Goal: Task Accomplishment & Management: Use online tool/utility

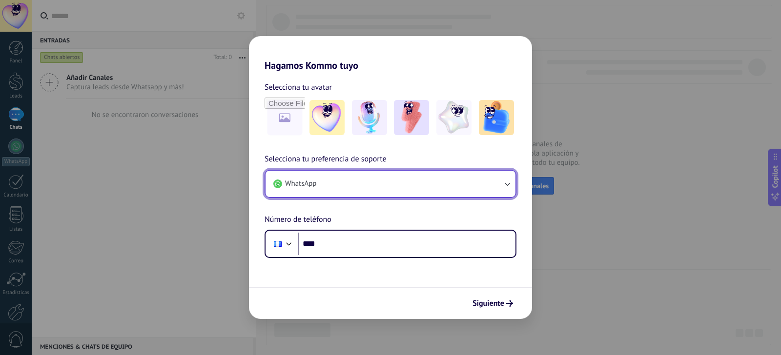
click at [439, 186] on button "WhatsApp" at bounding box center [390, 184] width 250 height 26
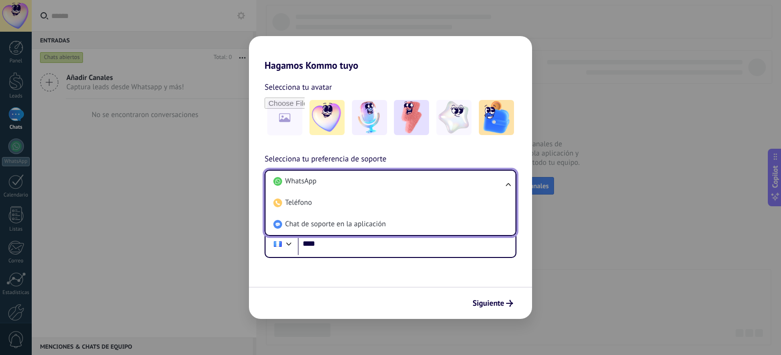
drag, startPoint x: 433, startPoint y: 286, endPoint x: 425, endPoint y: 276, distance: 13.2
click at [433, 286] on form "Selecciona tu avatar Selecciona tu preferencia de soporte WhatsApp WhatsApp Tel…" at bounding box center [390, 195] width 283 height 248
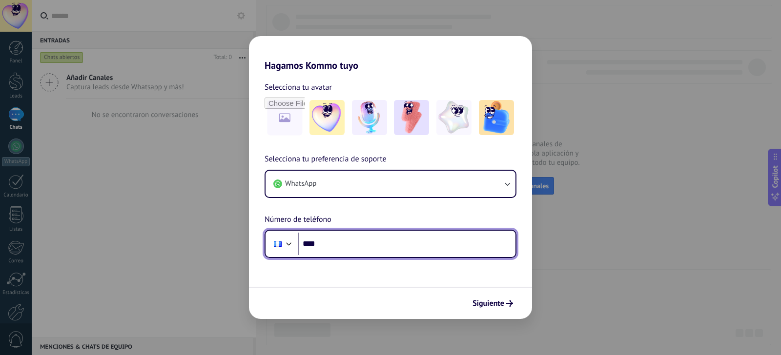
click at [404, 243] on input "****" at bounding box center [407, 244] width 218 height 22
type input "**********"
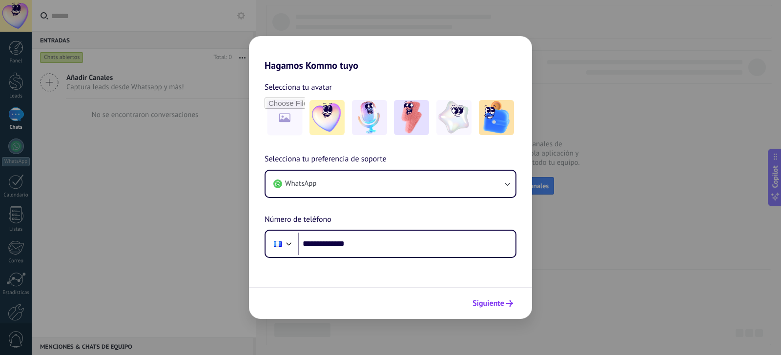
click at [503, 304] on span "Siguiente" at bounding box center [488, 303] width 32 height 7
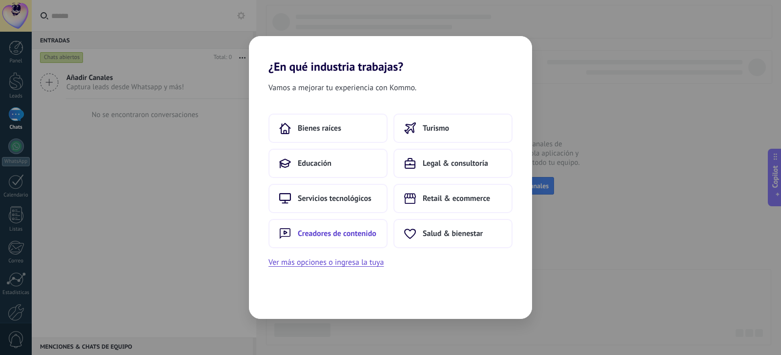
click at [354, 240] on button "Creadores de contenido" at bounding box center [327, 233] width 119 height 29
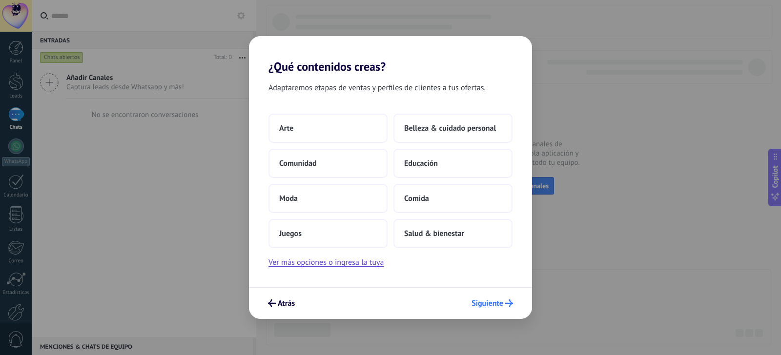
click at [503, 304] on span "Siguiente" at bounding box center [487, 303] width 32 height 7
click at [426, 162] on span "Educación" at bounding box center [421, 164] width 34 height 10
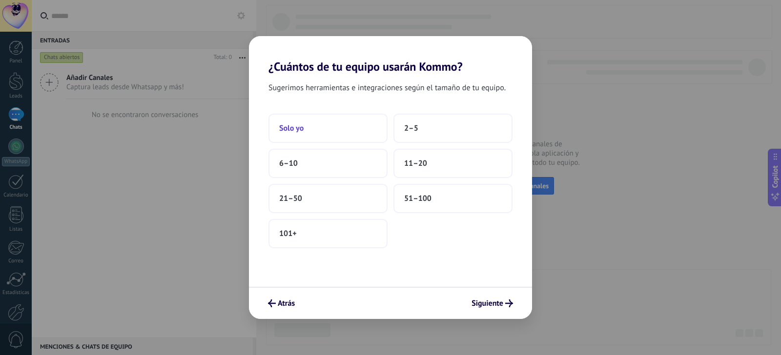
click at [311, 131] on button "Solo yo" at bounding box center [327, 128] width 119 height 29
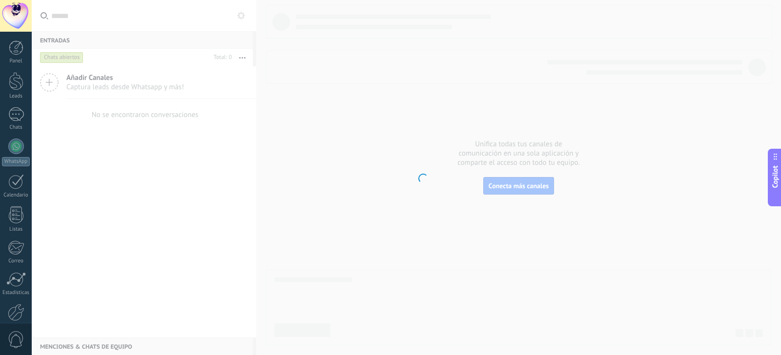
scroll to position [51, 0]
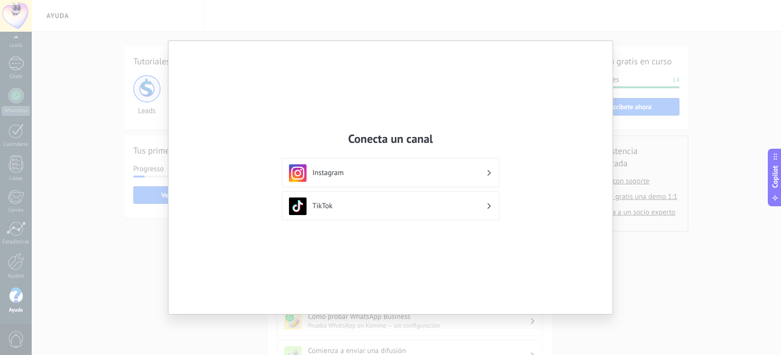
click at [460, 177] on h3 "Instagram" at bounding box center [399, 172] width 174 height 9
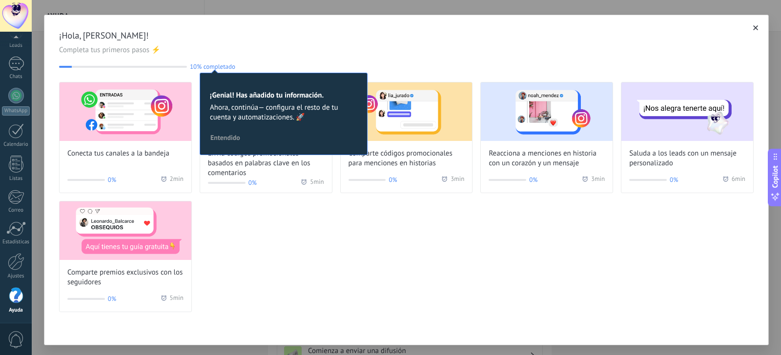
scroll to position [0, 0]
click at [754, 31] on span "button" at bounding box center [755, 27] width 5 height 7
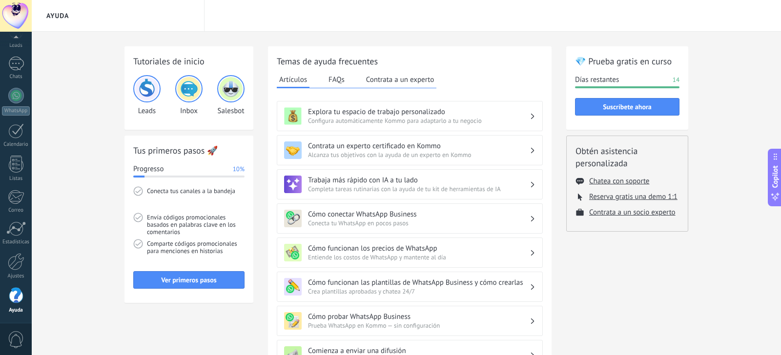
scroll to position [0, 0]
click at [114, 131] on div "Tutoriales de inicio Leads Inbox Salesbot Tus primeros pasos 🚀 Progresso 10% Co…" at bounding box center [406, 337] width 749 height 610
click at [236, 87] on img at bounding box center [230, 88] width 23 height 23
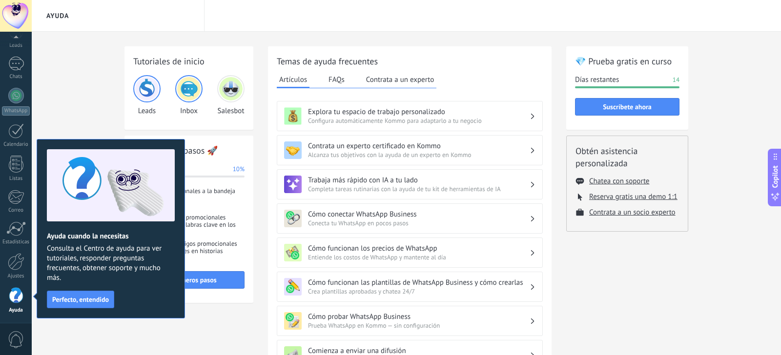
click at [300, 29] on div "Ayuda" at bounding box center [406, 16] width 749 height 32
click at [76, 301] on span "Perfecto, entendido" at bounding box center [80, 299] width 57 height 7
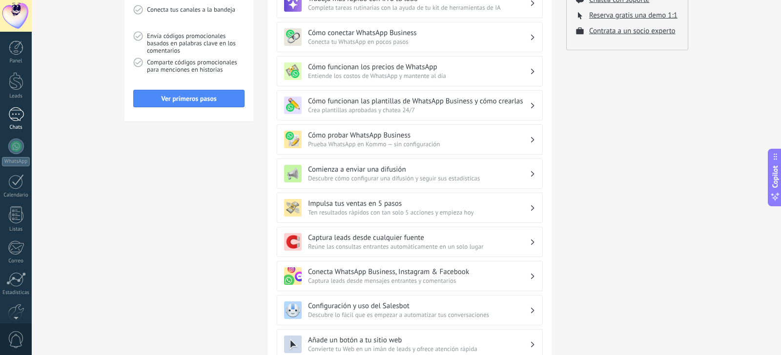
click at [13, 115] on div at bounding box center [16, 114] width 16 height 14
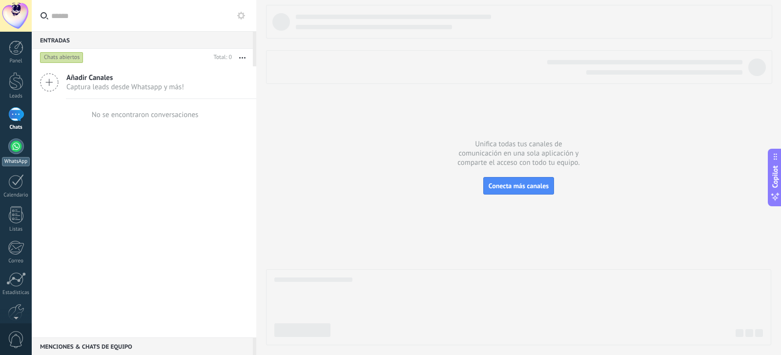
click at [19, 153] on div at bounding box center [16, 147] width 16 height 16
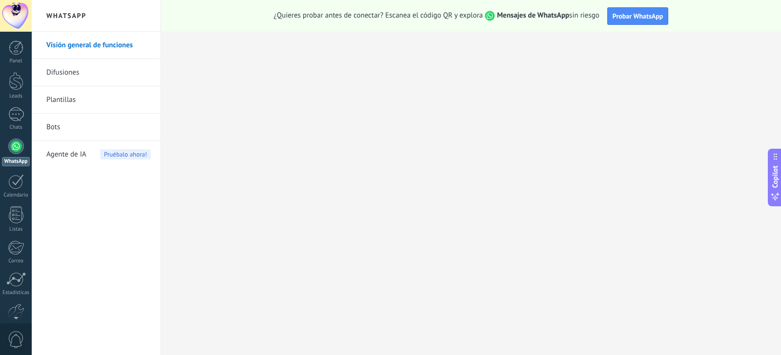
click at [52, 129] on link "Bots" at bounding box center [98, 127] width 104 height 27
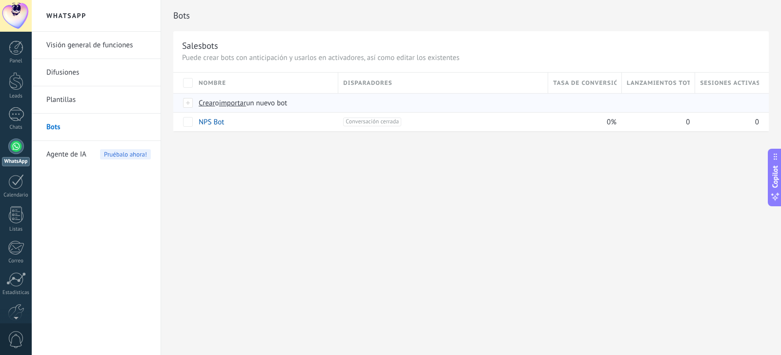
click at [205, 104] on span "Crear" at bounding box center [207, 103] width 17 height 9
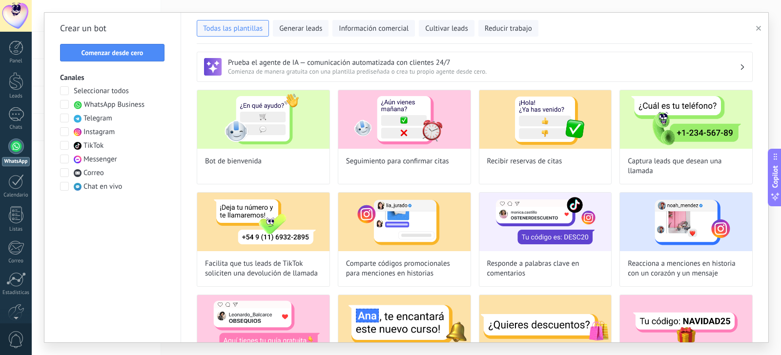
click at [63, 105] on span at bounding box center [64, 104] width 9 height 9
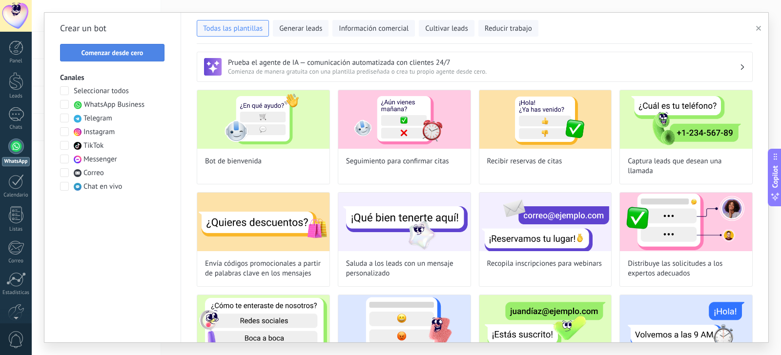
click at [142, 51] on span "Comenzar desde cero" at bounding box center [113, 52] width 62 height 7
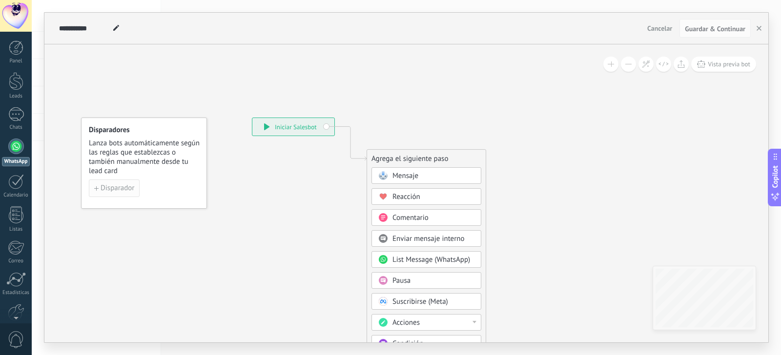
click at [123, 186] on span "Disparador" at bounding box center [118, 188] width 34 height 7
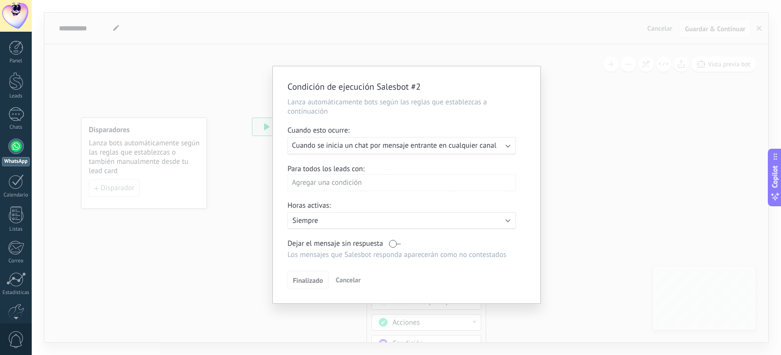
click at [500, 146] on div "Ejecutar: Cuando se inicia un chat por mensaje entrante en cualquier canal" at bounding box center [398, 145] width 212 height 9
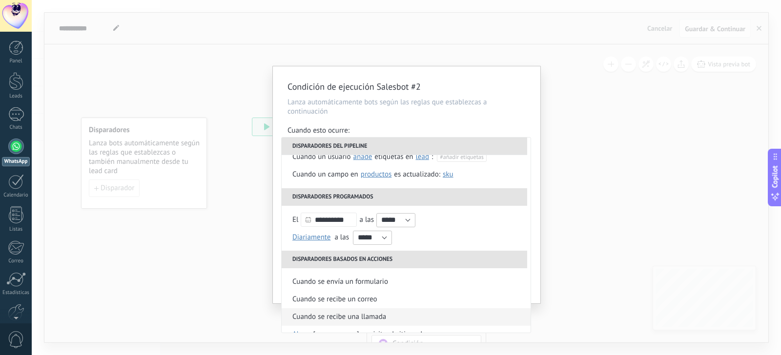
scroll to position [98, 0]
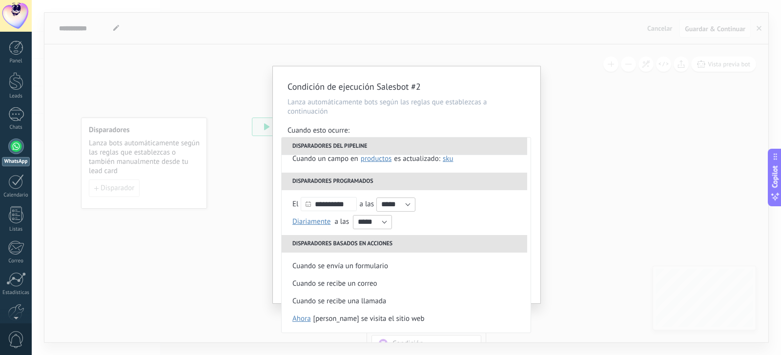
click at [537, 270] on div "Condición de ejecución Salesbot #2 Lanza automáticamente bots según las reglas …" at bounding box center [406, 184] width 267 height 237
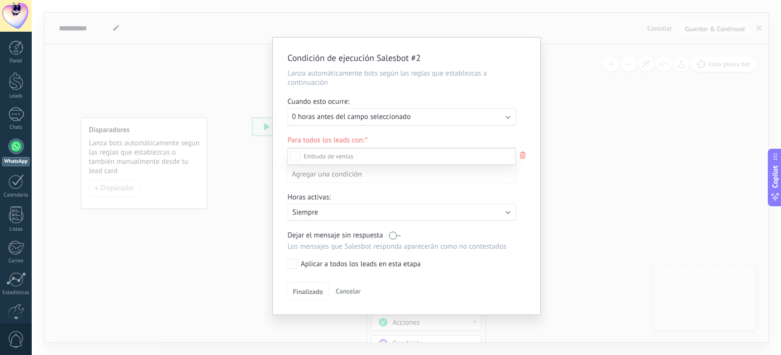
scroll to position [137, 0]
click at [291, 266] on div "Leads Entrantes Comentario o DM Obsequio o DM enviado Cualificado Propuesta env…" at bounding box center [401, 250] width 228 height 205
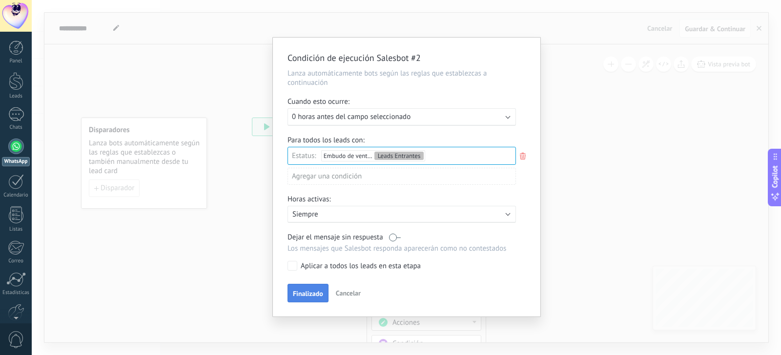
click at [323, 296] on span "Finalizado" at bounding box center [308, 293] width 30 height 7
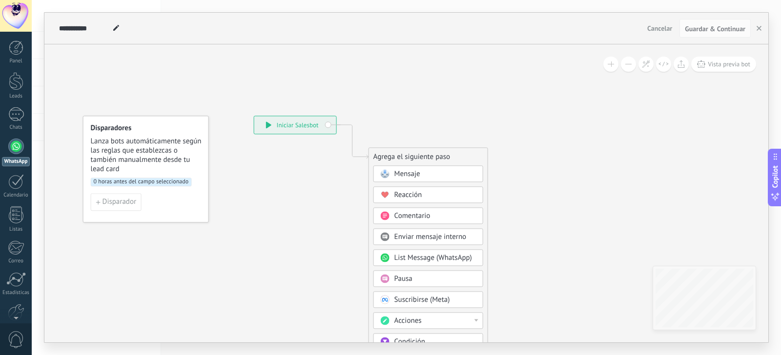
click at [305, 124] on div "**********" at bounding box center [295, 125] width 82 height 18
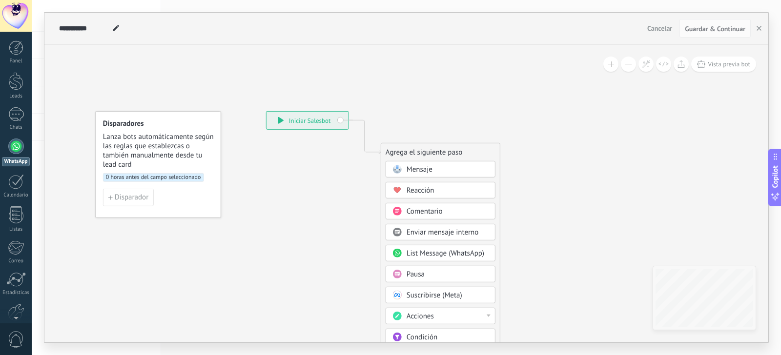
click at [411, 172] on span "Mensaje" at bounding box center [420, 169] width 26 height 9
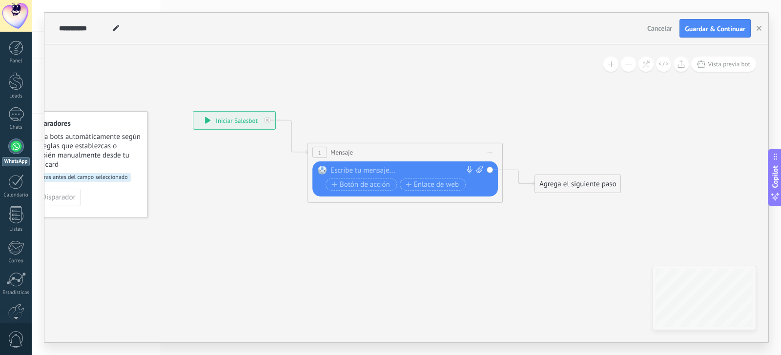
click at [381, 169] on div at bounding box center [402, 171] width 145 height 10
click at [102, 28] on input "**********" at bounding box center [84, 28] width 51 height 8
drag, startPoint x: 103, startPoint y: 27, endPoint x: 72, endPoint y: 26, distance: 31.7
click at [48, 27] on div "**********" at bounding box center [406, 29] width 724 height 32
drag, startPoint x: 102, startPoint y: 27, endPoint x: 54, endPoint y: 28, distance: 47.4
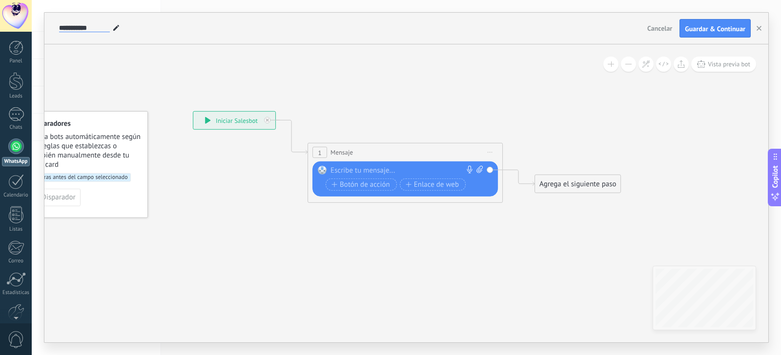
click at [54, 28] on div "**********" at bounding box center [406, 29] width 724 height 32
type input "*"
type input "**********"
drag, startPoint x: 128, startPoint y: 29, endPoint x: 138, endPoint y: 48, distance: 21.6
click at [129, 29] on div "**********" at bounding box center [350, 28] width 587 height 31
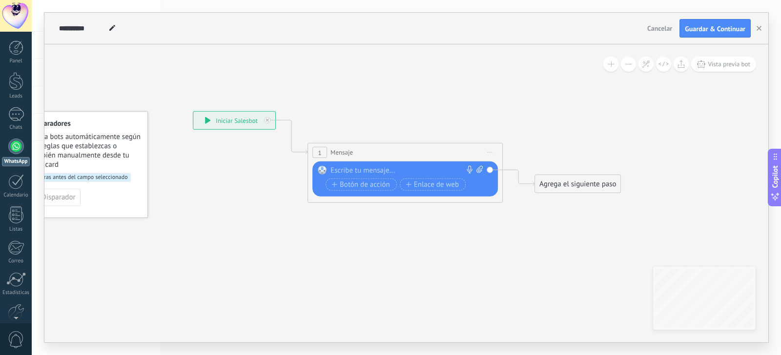
click at [111, 26] on icon at bounding box center [112, 28] width 6 height 6
click at [720, 66] on span "Vista previa bot" at bounding box center [729, 64] width 42 height 8
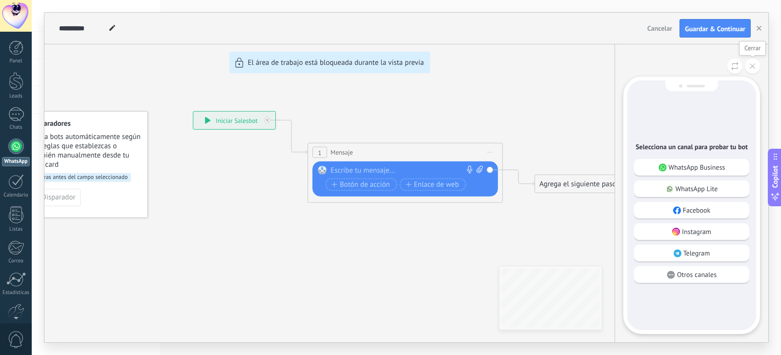
click at [754, 65] on icon at bounding box center [752, 65] width 5 height 5
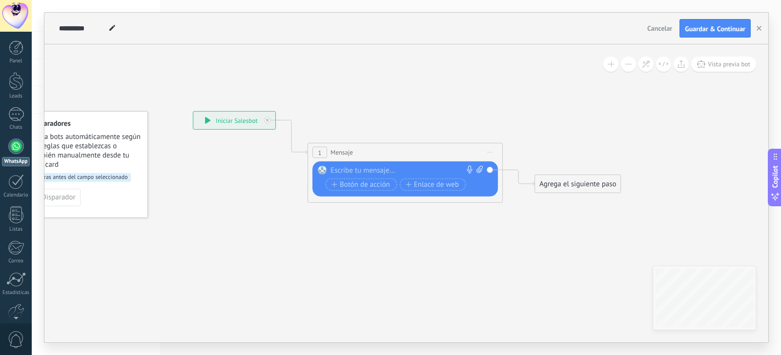
click at [391, 170] on div at bounding box center [402, 171] width 145 height 10
paste div
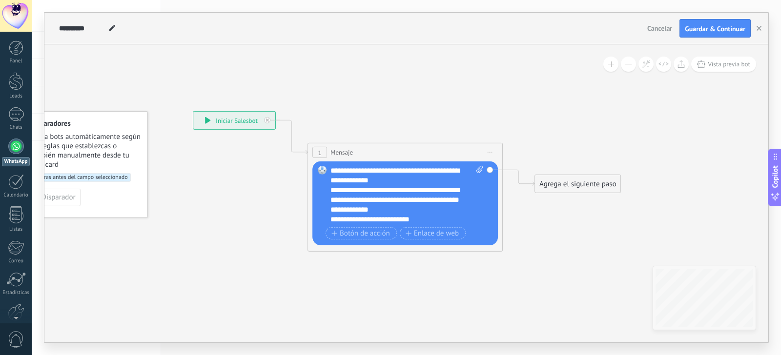
click at [534, 216] on icon at bounding box center [390, 157] width 883 height 580
click at [372, 233] on span "Botón de acción" at bounding box center [360, 233] width 59 height 8
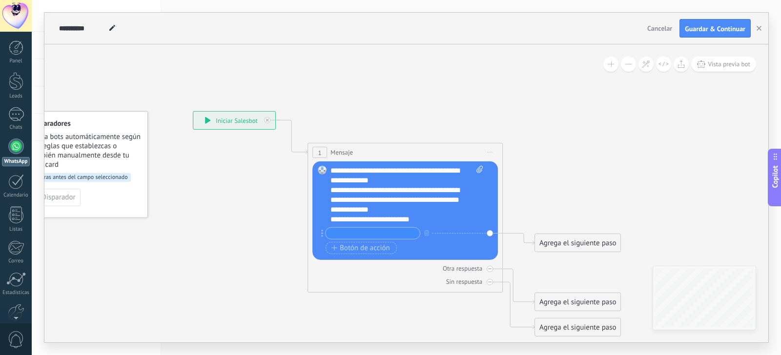
paste input "**********"
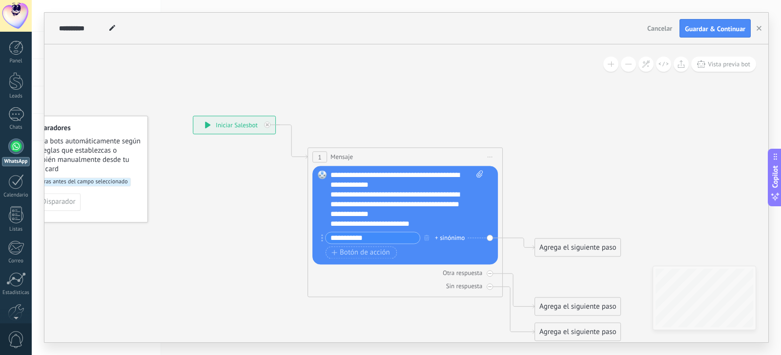
type input "**********"
click at [350, 252] on span "Botón de acción" at bounding box center [360, 253] width 59 height 8
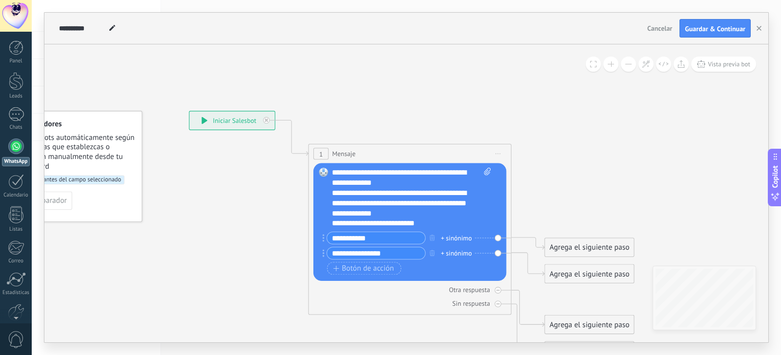
type input "**********"
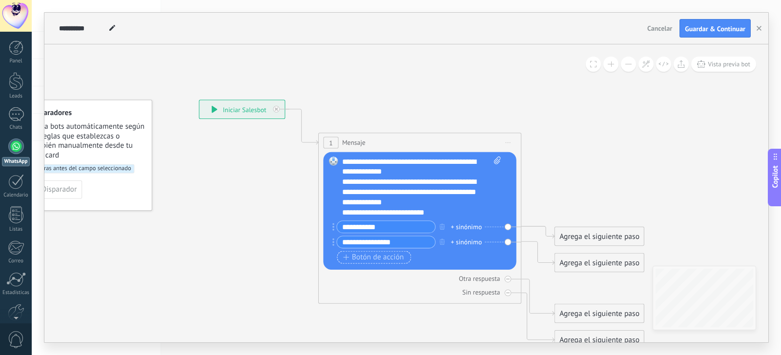
click at [367, 259] on span "Botón de acción" at bounding box center [373, 257] width 61 height 8
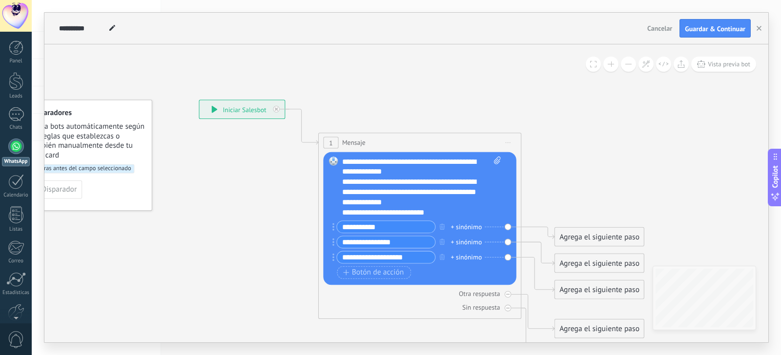
type input "**********"
click at [368, 271] on span "Botón de acción" at bounding box center [373, 272] width 61 height 8
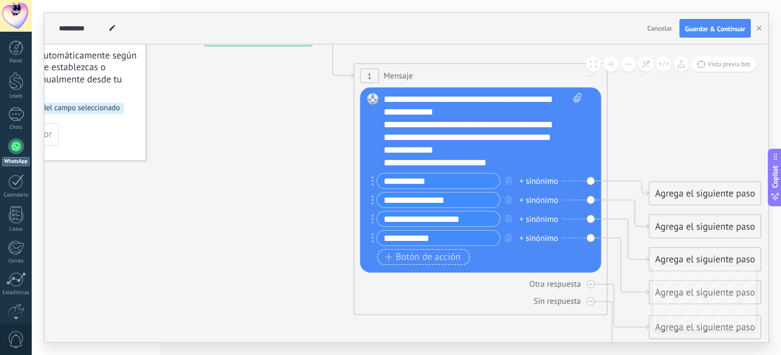
click at [436, 256] on span "Botón de acción" at bounding box center [423, 257] width 76 height 10
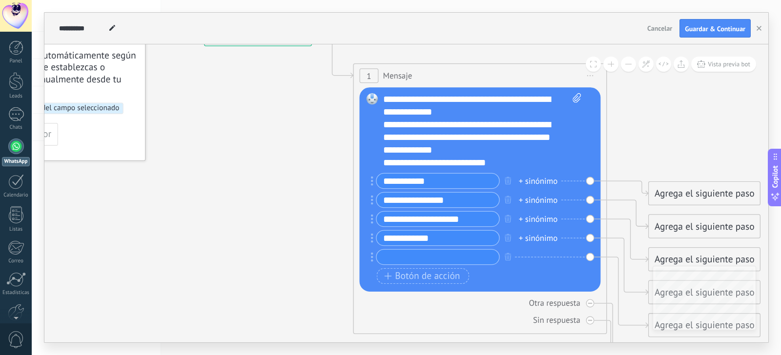
click at [230, 274] on icon at bounding box center [461, 213] width 1148 height 1017
click at [476, 240] on input "**********" at bounding box center [438, 238] width 122 height 15
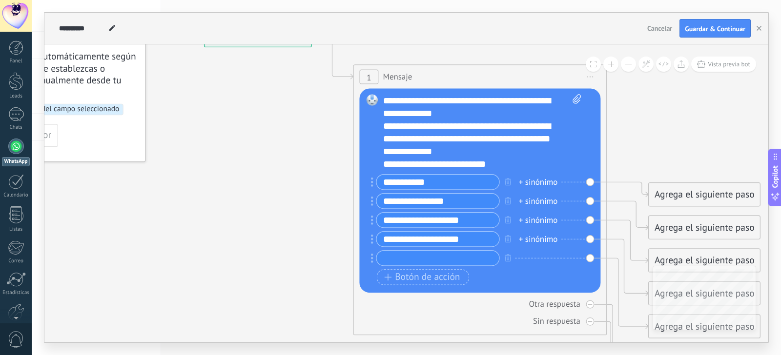
type input "**********"
click at [400, 262] on input "text" at bounding box center [438, 258] width 122 height 15
paste input "**********"
type input "**********"
click at [287, 246] on icon at bounding box center [461, 214] width 1148 height 1017
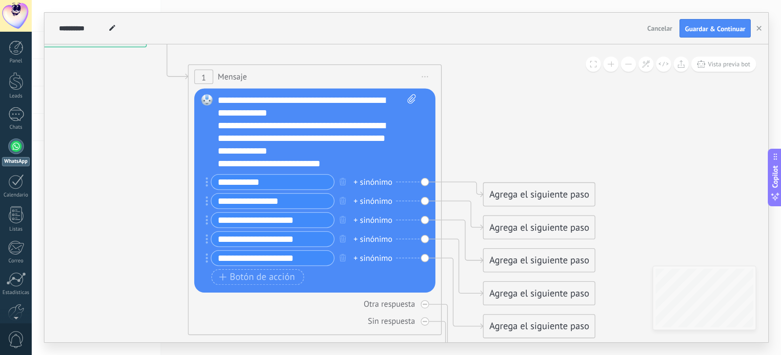
click at [514, 191] on div "Agrega el siguiente paso" at bounding box center [539, 194] width 111 height 21
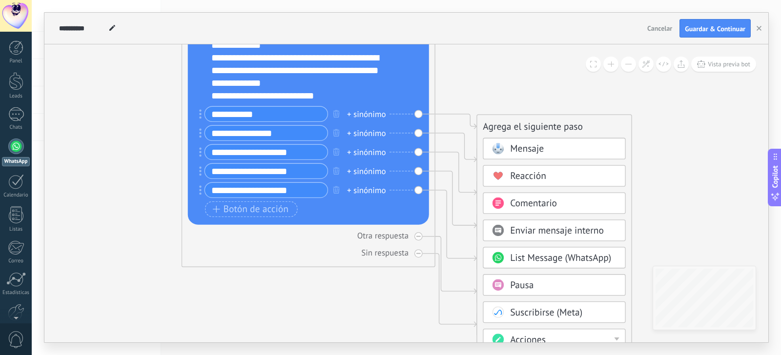
click at [527, 153] on span "Mensaje" at bounding box center [527, 149] width 34 height 12
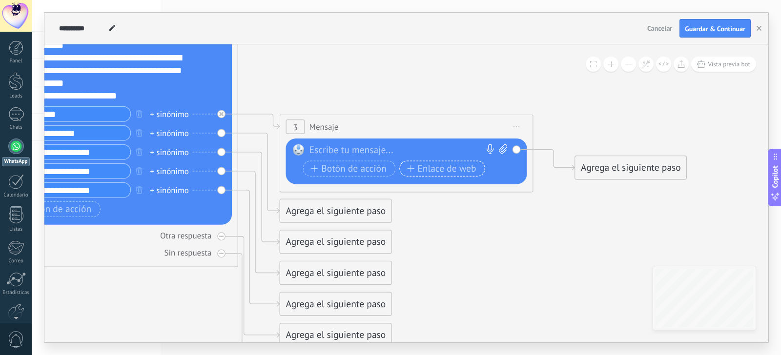
click at [422, 166] on span "Enlace de web" at bounding box center [441, 168] width 69 height 10
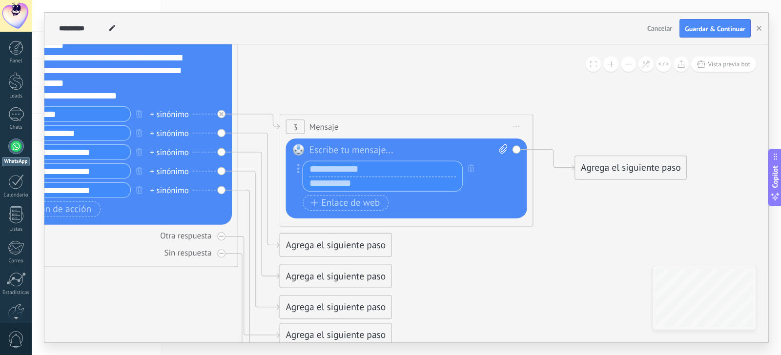
click at [361, 182] on input "text" at bounding box center [382, 183] width 159 height 15
paste input "**********"
type input "**********"
click at [356, 168] on input "text" at bounding box center [382, 169] width 159 height 15
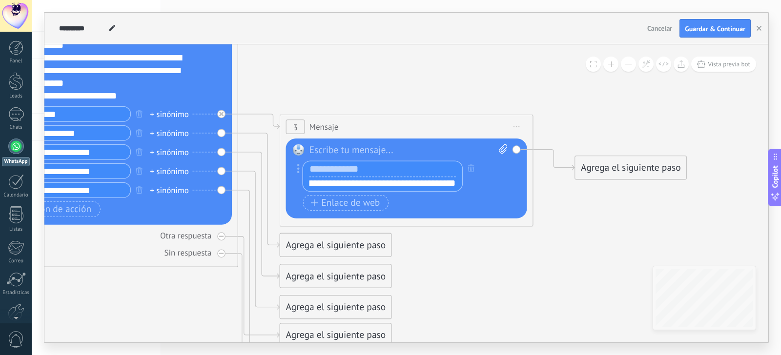
scroll to position [0, 0]
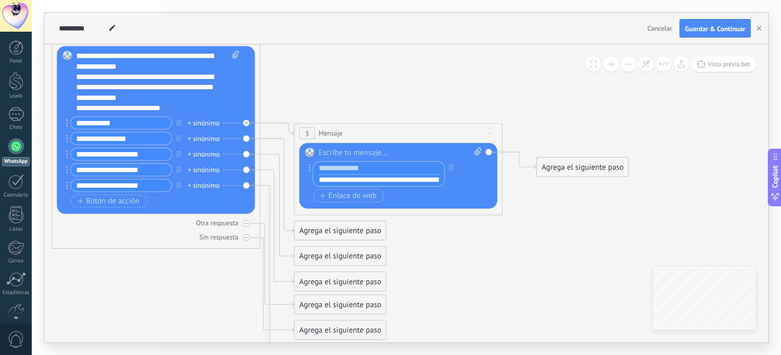
paste input "**********"
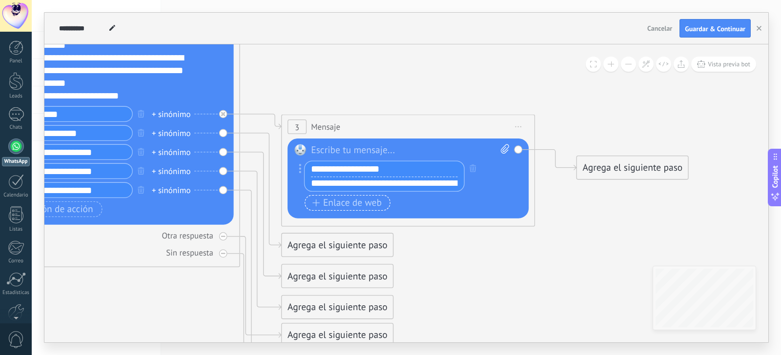
type input "**********"
click at [370, 202] on span "Enlace de web" at bounding box center [346, 203] width 69 height 10
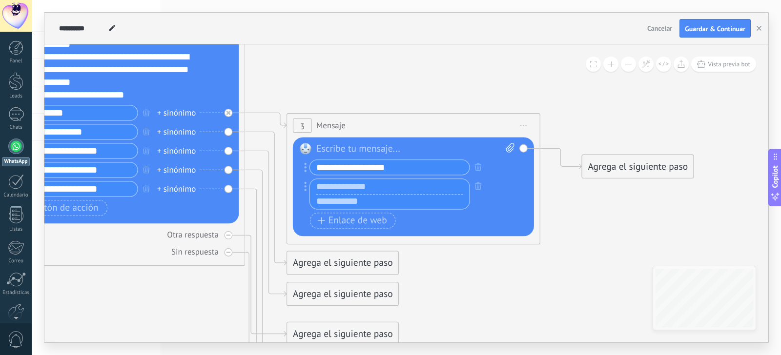
paste input "**********"
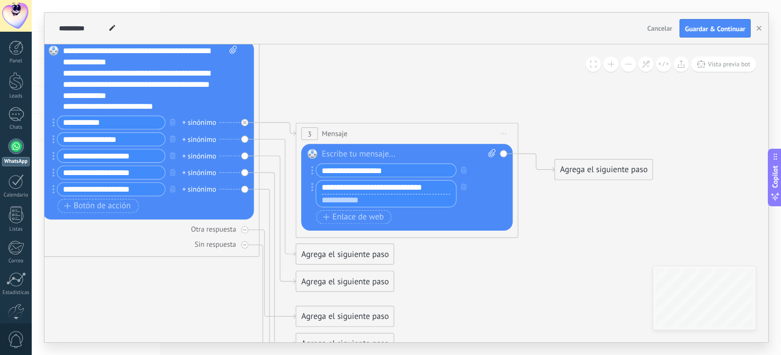
type input "**********"
click at [411, 173] on input "**********" at bounding box center [386, 170] width 140 height 13
type input "**********"
click at [438, 201] on div "**********" at bounding box center [386, 193] width 141 height 27
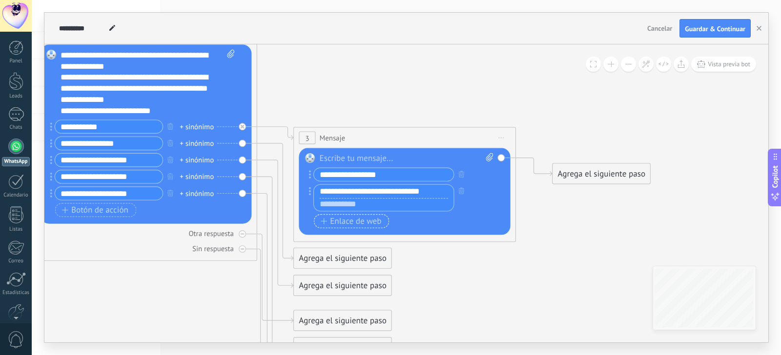
click at [351, 221] on span "Enlace de web" at bounding box center [351, 221] width 61 height 9
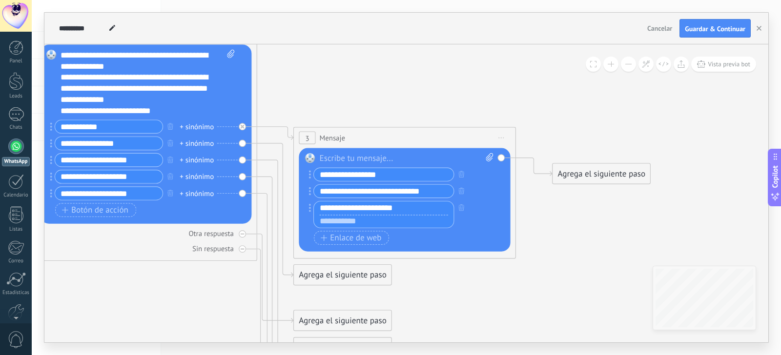
type input "**********"
click at [335, 237] on span "Enlace de web" at bounding box center [351, 238] width 61 height 9
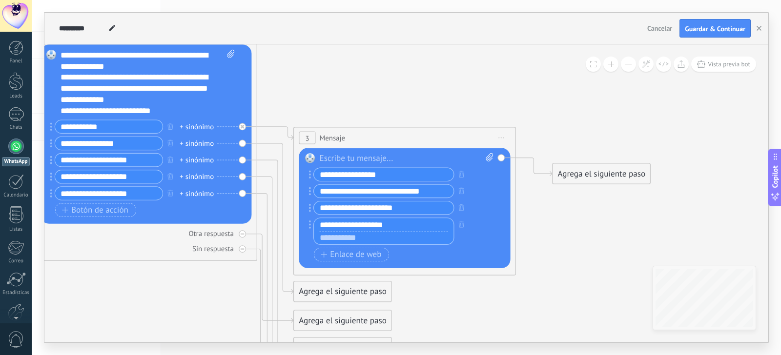
type input "**********"
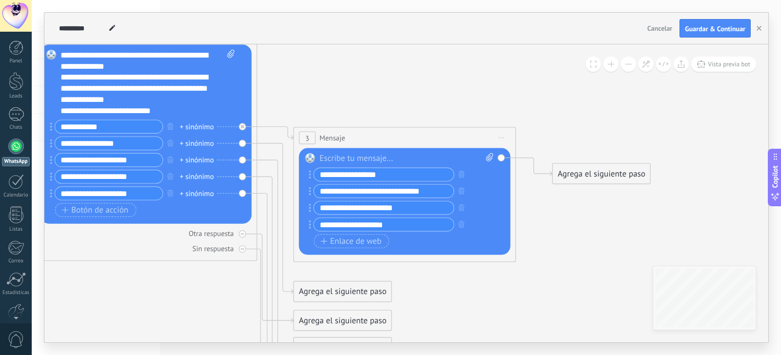
click at [472, 291] on icon at bounding box center [259, 173] width 1266 height 928
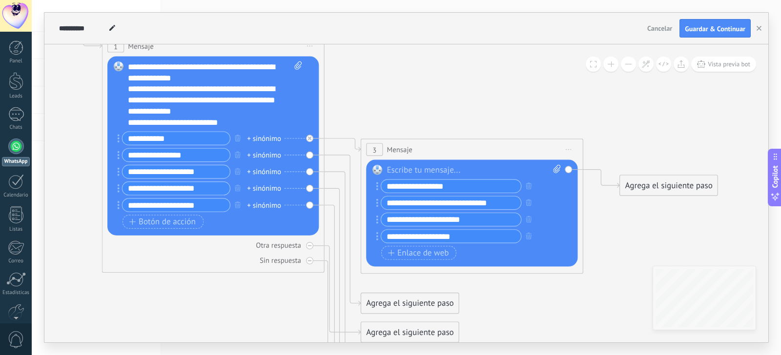
click at [408, 305] on div "Agrega el siguiente paso" at bounding box center [410, 304] width 98 height 19
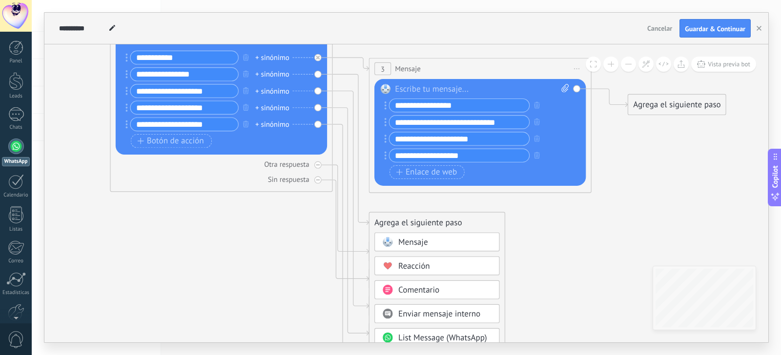
click at [415, 245] on span "Mensaje" at bounding box center [413, 242] width 30 height 11
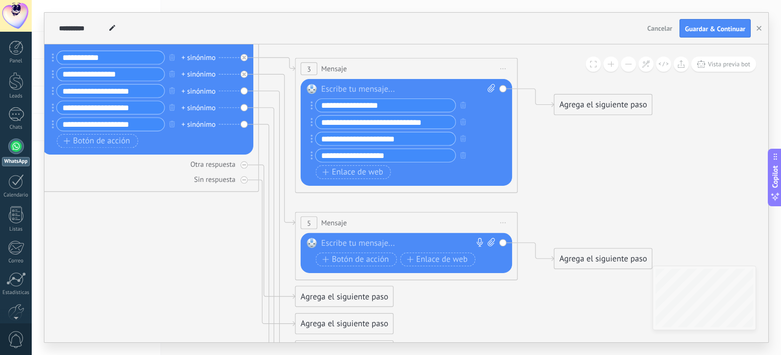
click at [366, 244] on div at bounding box center [403, 243] width 165 height 11
paste div
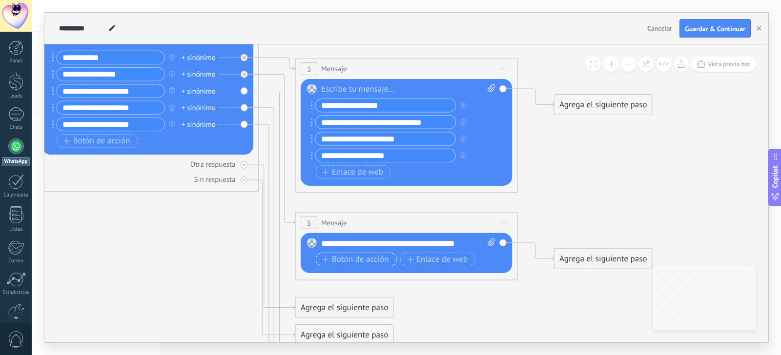
click at [383, 264] on span "Botón de acción" at bounding box center [355, 259] width 66 height 9
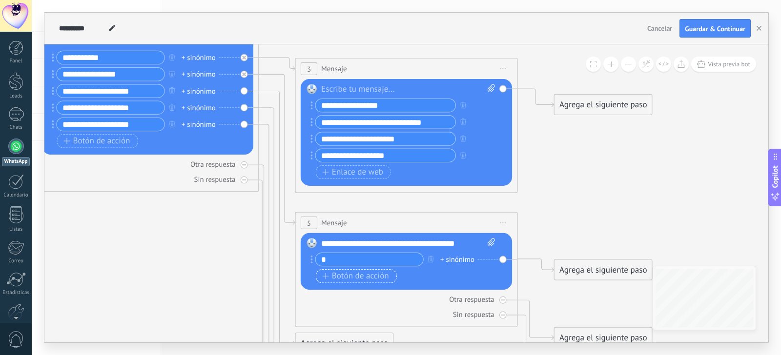
type input "*"
click at [357, 277] on span "Botón de acción" at bounding box center [355, 276] width 66 height 9
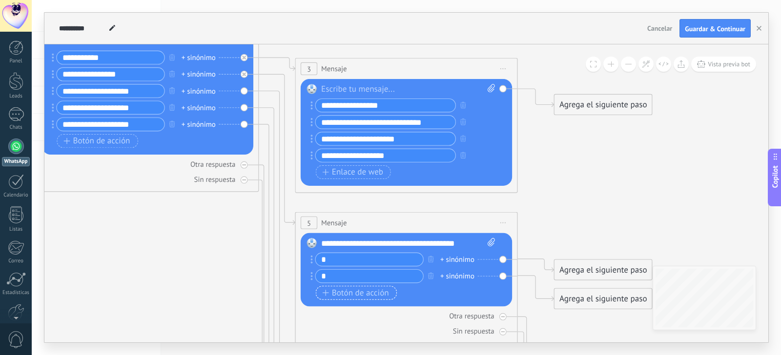
type input "*"
click at [355, 295] on span "Botón de acción" at bounding box center [355, 292] width 66 height 9
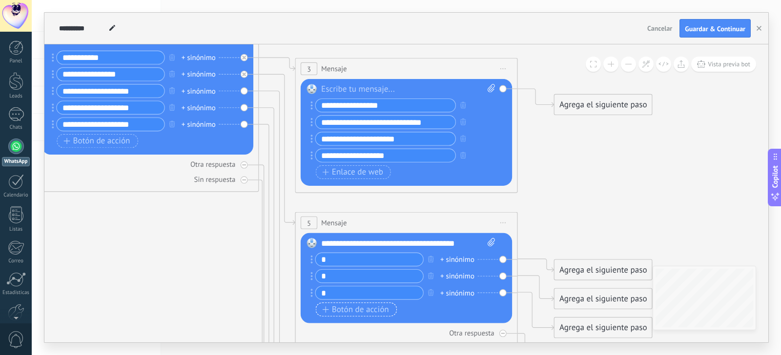
type input "*"
click at [358, 308] on span "Botón de acción" at bounding box center [355, 309] width 66 height 9
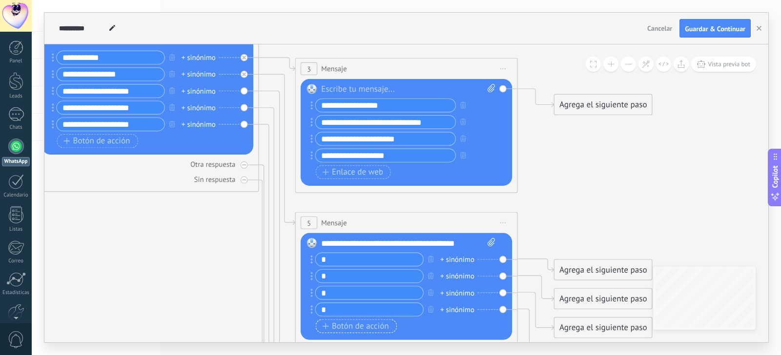
type input "*"
click at [352, 326] on span "Botón de acción" at bounding box center [355, 326] width 66 height 9
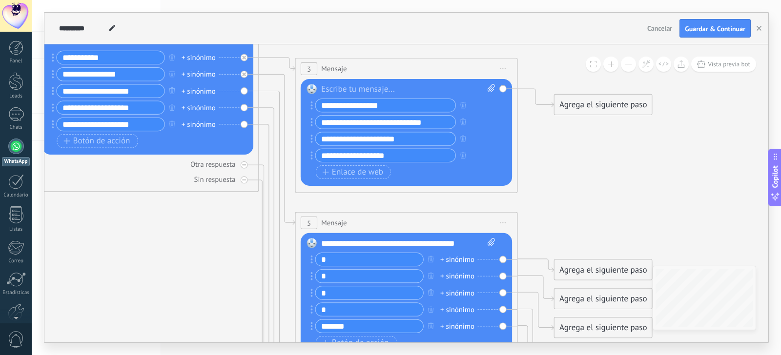
type input "*******"
click at [611, 222] on icon at bounding box center [260, 224] width 1266 height 1168
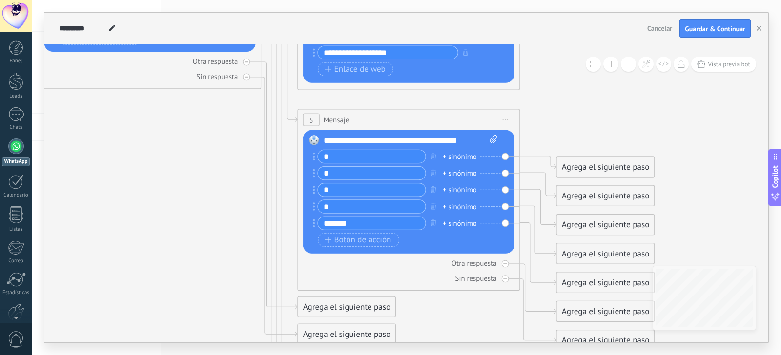
click at [585, 168] on div "Agrega el siguiente paso" at bounding box center [606, 167] width 98 height 19
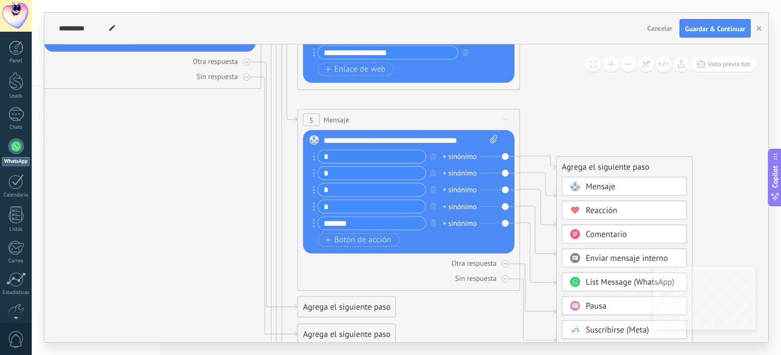
click at [592, 185] on span "Mensaje" at bounding box center [601, 187] width 30 height 11
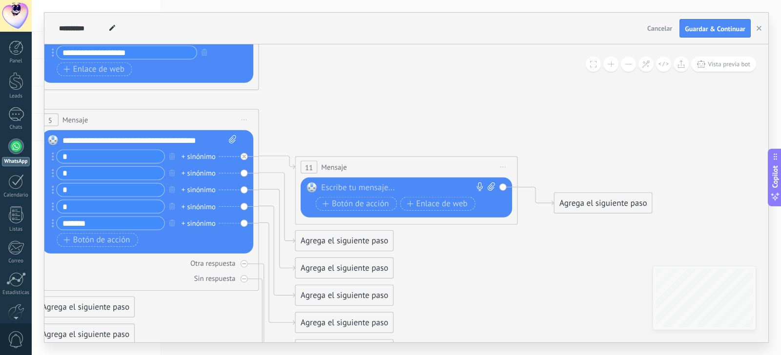
click at [356, 187] on div at bounding box center [403, 188] width 165 height 11
paste div
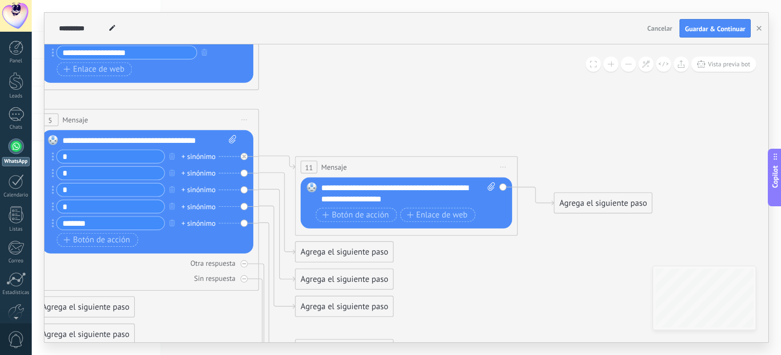
click at [327, 248] on div "Agrega el siguiente paso" at bounding box center [345, 252] width 98 height 19
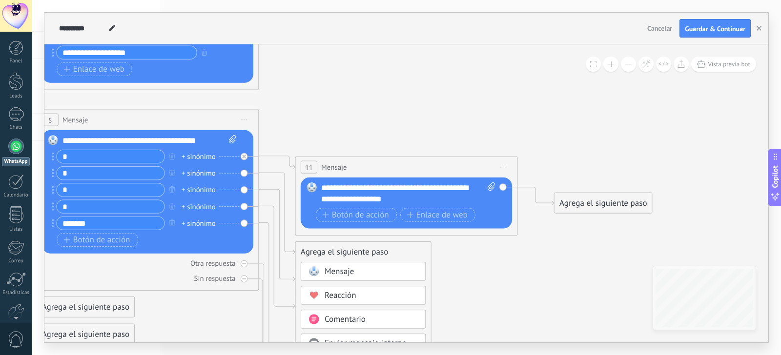
click at [339, 269] on span "Mensaje" at bounding box center [340, 271] width 30 height 11
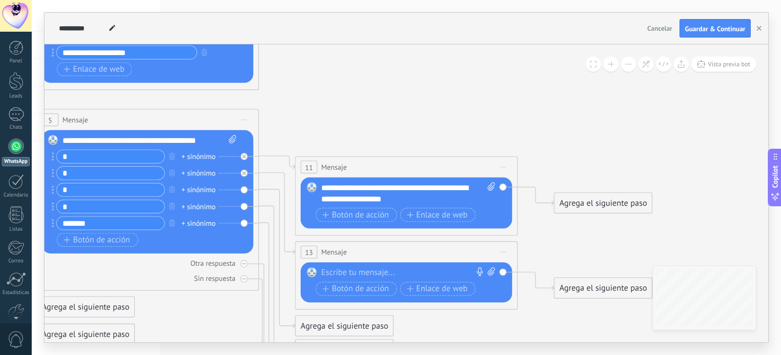
click at [347, 276] on div at bounding box center [403, 272] width 165 height 11
paste div
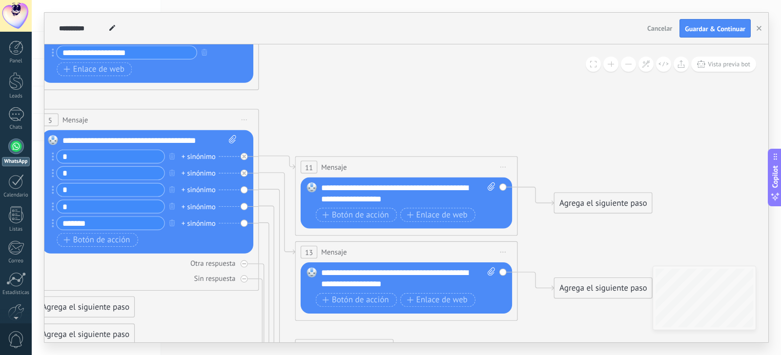
click at [544, 315] on icon at bounding box center [130, 129] width 1524 height 1184
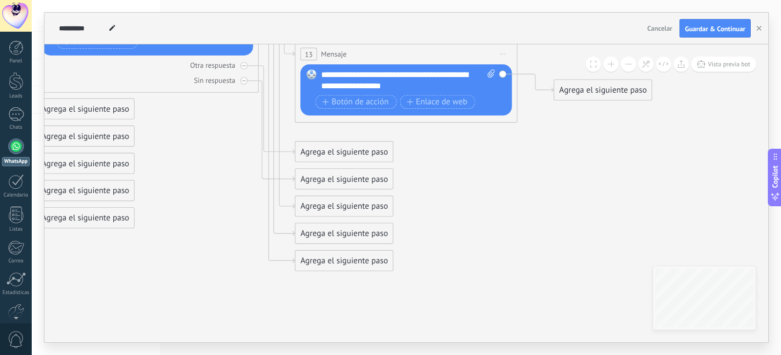
click at [338, 156] on div "Agrega el siguiente paso" at bounding box center [344, 152] width 98 height 19
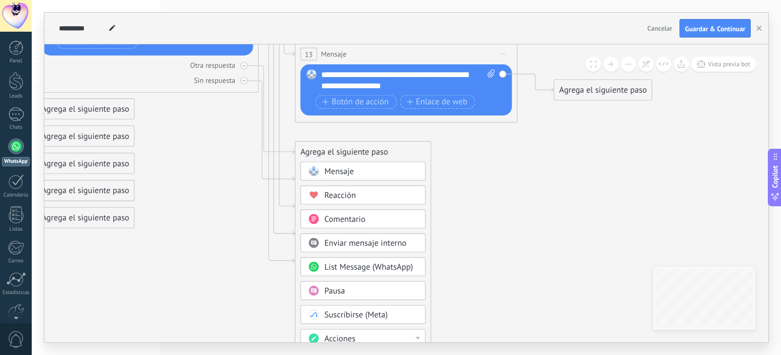
click at [344, 170] on span "Mensaje" at bounding box center [339, 171] width 30 height 11
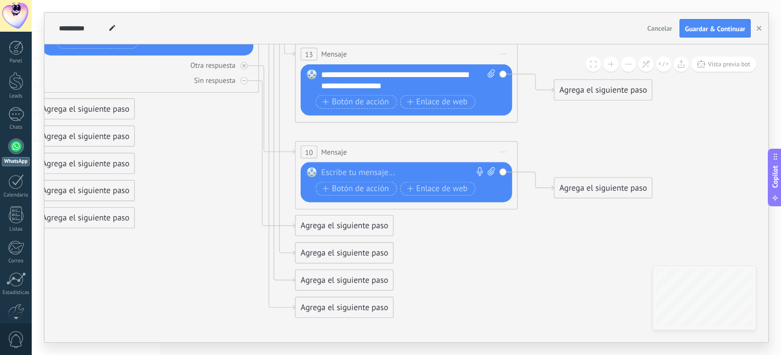
click at [356, 170] on div at bounding box center [403, 172] width 165 height 11
paste div
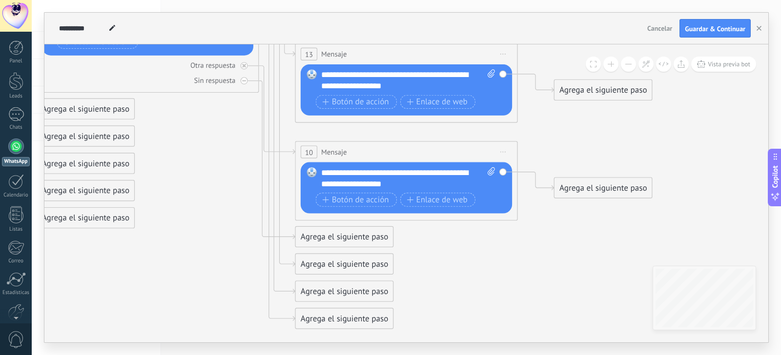
click at [353, 242] on div "Agrega el siguiente paso" at bounding box center [345, 237] width 98 height 19
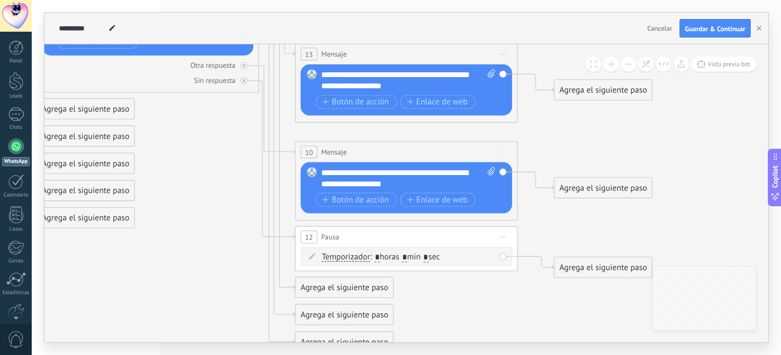
click at [498, 234] on span "Iniciar vista previa aquí Cambiar nombre Duplicar [GEOGRAPHIC_DATA]" at bounding box center [503, 237] width 18 height 16
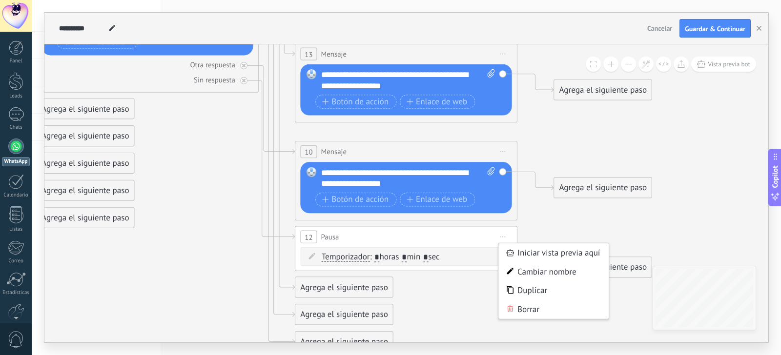
click at [523, 311] on div "Borrar" at bounding box center [553, 309] width 110 height 19
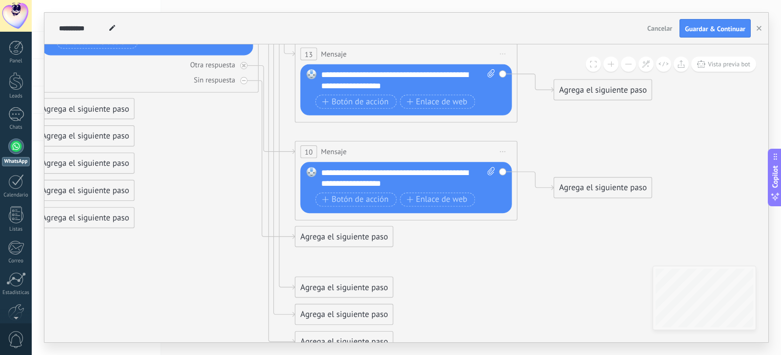
click at [378, 241] on div "Agrega el siguiente paso" at bounding box center [344, 237] width 98 height 19
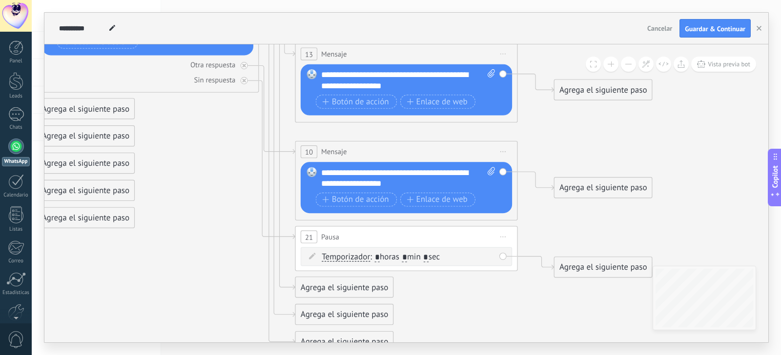
click at [502, 233] on span "Iniciar vista previa aquí Cambiar nombre Duplicar [GEOGRAPHIC_DATA]" at bounding box center [503, 237] width 18 height 16
click at [526, 309] on div "Borrar" at bounding box center [554, 309] width 110 height 19
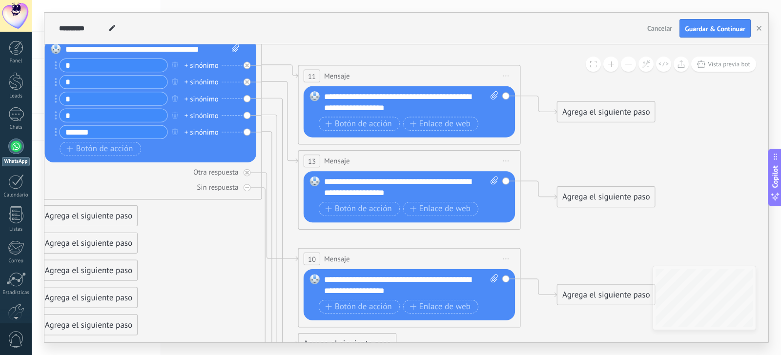
click at [248, 99] on div "Reemplazar Quitar Convertir a mensaje de voz Arrastre la imagen aquí para adjun…" at bounding box center [150, 100] width 211 height 123
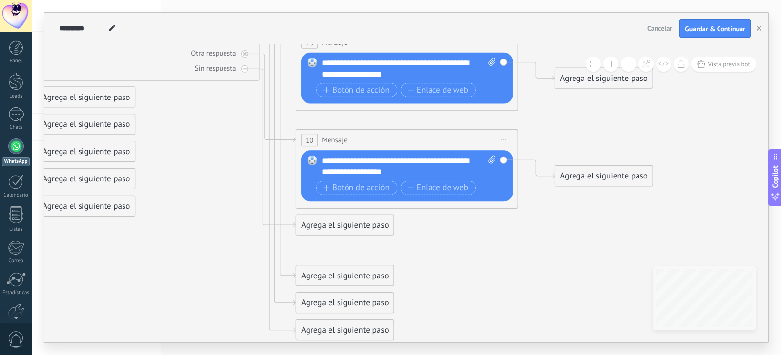
click at [315, 274] on div "Agrega el siguiente paso" at bounding box center [345, 276] width 98 height 19
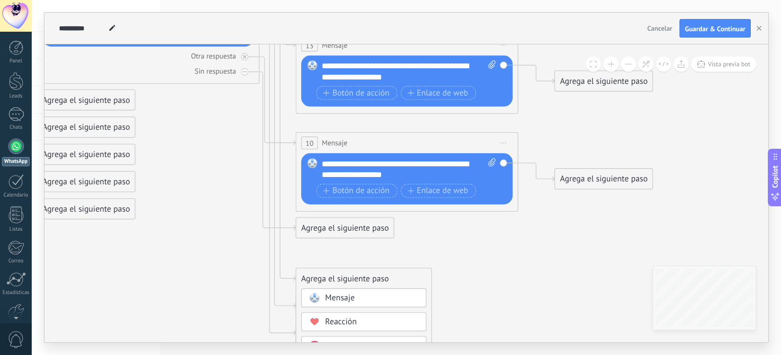
click at [342, 298] on span "Mensaje" at bounding box center [340, 298] width 30 height 11
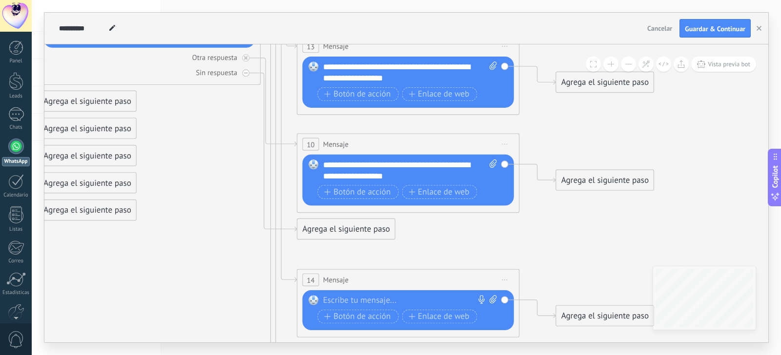
click at [365, 303] on div at bounding box center [405, 300] width 165 height 11
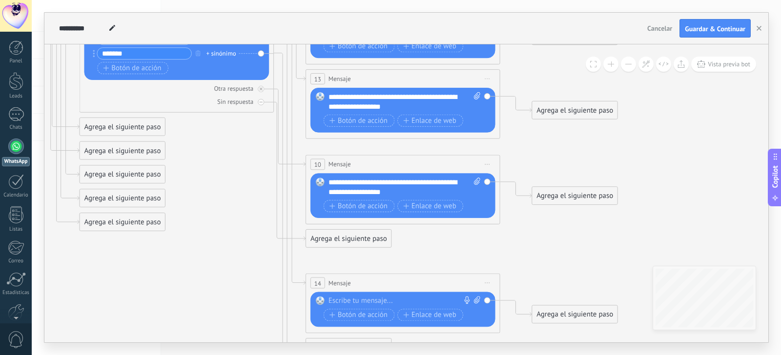
paste div
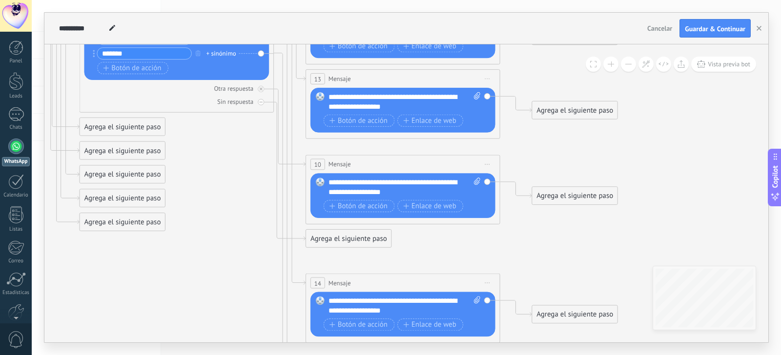
click at [516, 282] on icon at bounding box center [162, 38] width 1332 height 1171
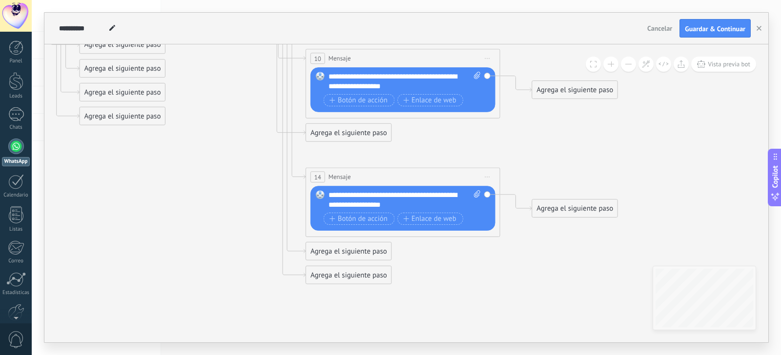
click at [347, 252] on div "Agrega el siguiente paso" at bounding box center [348, 252] width 85 height 16
click at [347, 267] on span "Mensaje" at bounding box center [344, 268] width 26 height 9
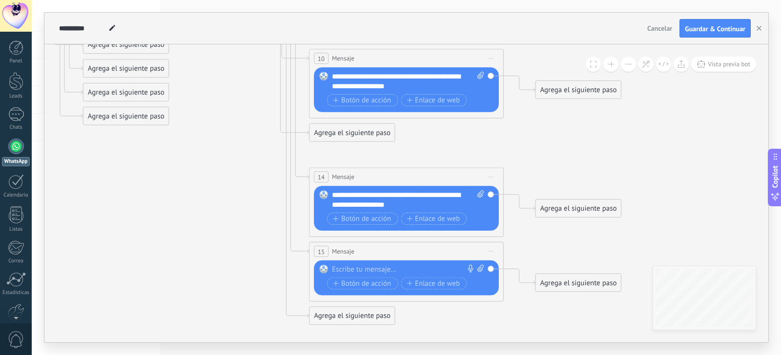
click at [383, 271] on div at bounding box center [404, 270] width 144 height 10
paste div
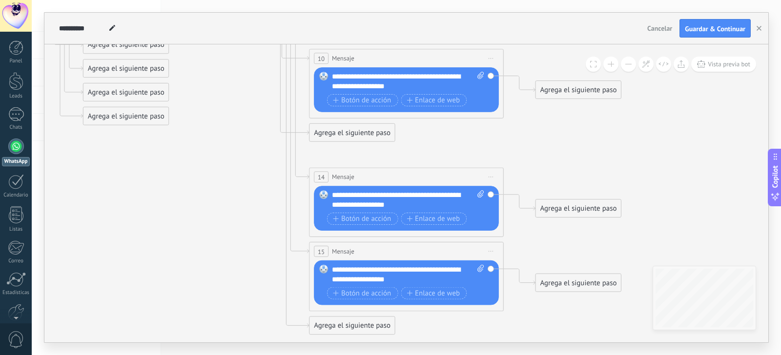
click at [355, 324] on div "Agrega el siguiente paso" at bounding box center [351, 326] width 85 height 16
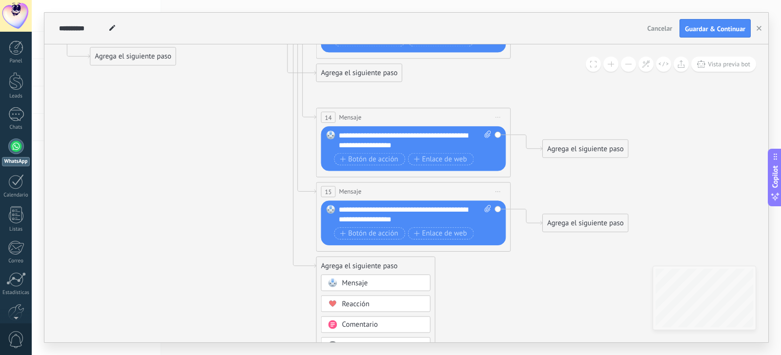
click at [355, 290] on div "Mensaje" at bounding box center [375, 283] width 109 height 17
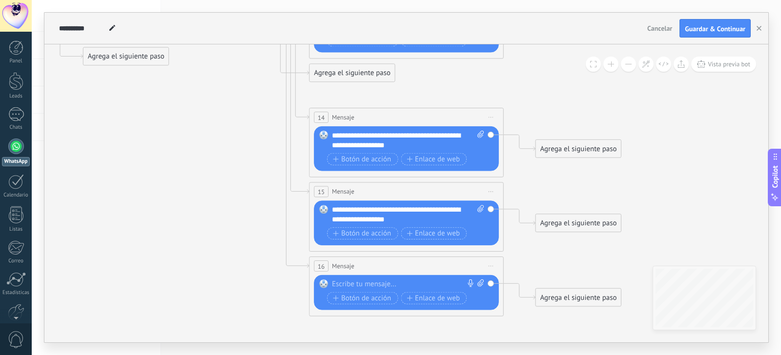
click at [368, 285] on div at bounding box center [404, 285] width 144 height 10
paste div
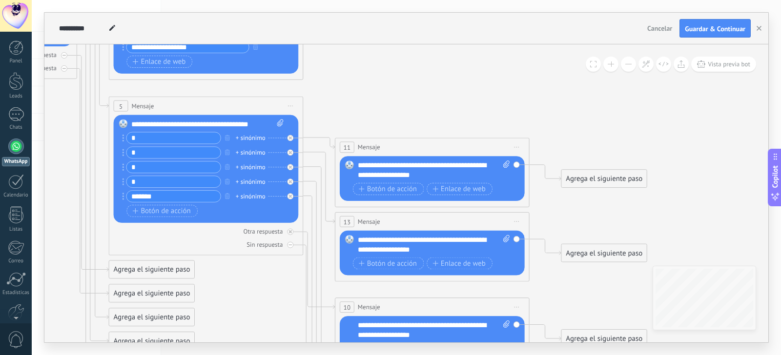
click at [605, 181] on div "Agrega el siguiente paso" at bounding box center [603, 179] width 85 height 16
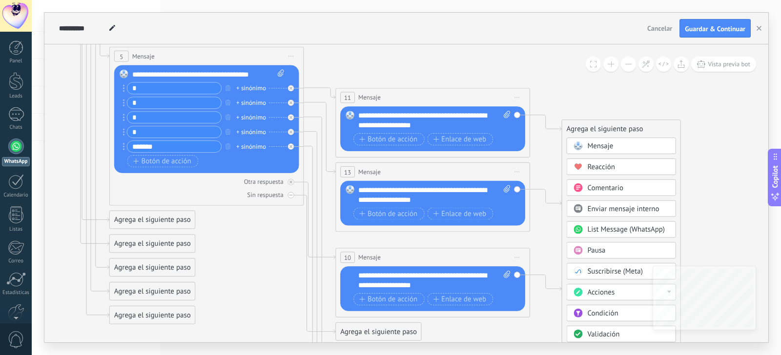
click at [603, 232] on span "List Message (WhatsApp)" at bounding box center [626, 229] width 78 height 9
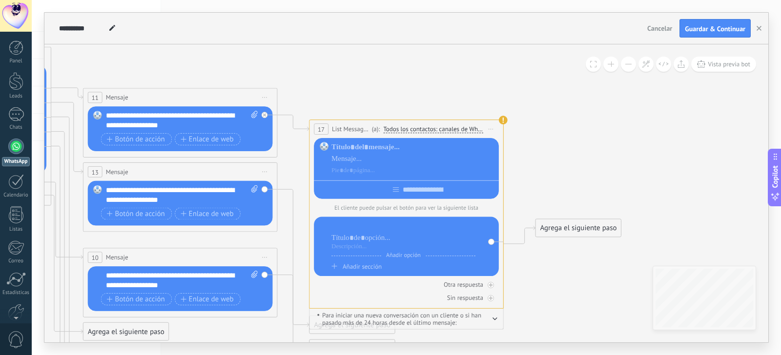
click at [339, 225] on div at bounding box center [403, 227] width 144 height 10
click at [505, 118] on use at bounding box center [503, 120] width 9 height 9
drag, startPoint x: 502, startPoint y: 124, endPoint x: 503, endPoint y: 119, distance: 5.5
click at [503, 119] on use at bounding box center [503, 120] width 9 height 9
click at [503, 118] on use at bounding box center [503, 120] width 9 height 9
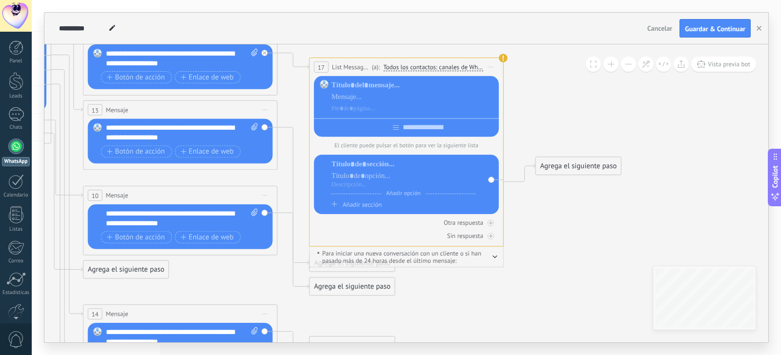
click at [492, 260] on button "button" at bounding box center [494, 256] width 5 height 7
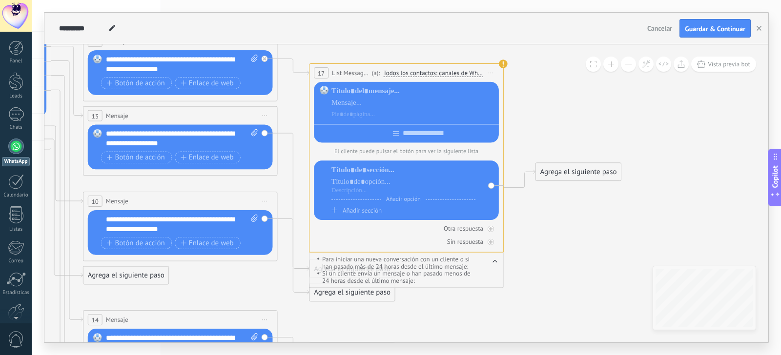
click at [496, 261] on button "button" at bounding box center [494, 262] width 5 height 7
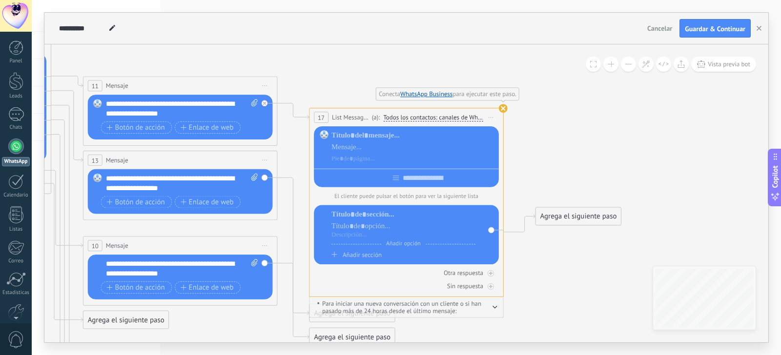
click at [502, 108] on use at bounding box center [503, 108] width 9 height 9
click at [320, 108] on div "**********" at bounding box center [406, 202] width 195 height 189
click at [431, 94] on link "WhatsApp Business" at bounding box center [426, 94] width 52 height 8
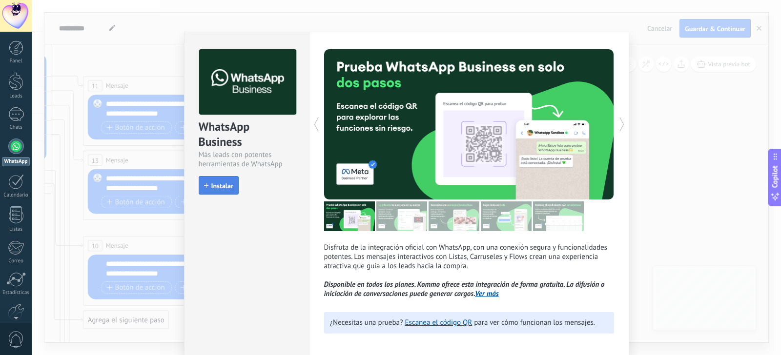
click at [212, 185] on span "Instalar" at bounding box center [222, 186] width 22 height 7
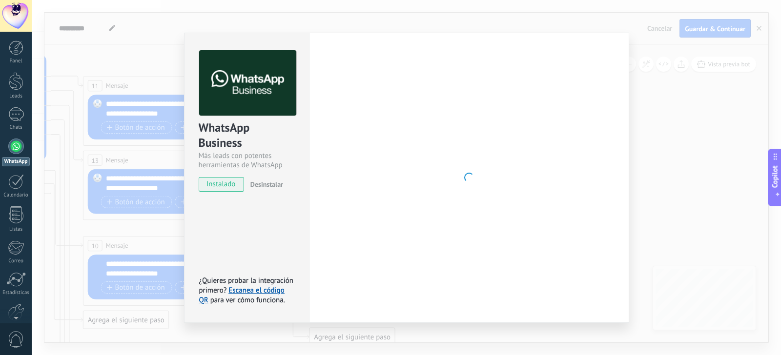
click at [215, 184] on span "instalado" at bounding box center [221, 184] width 44 height 15
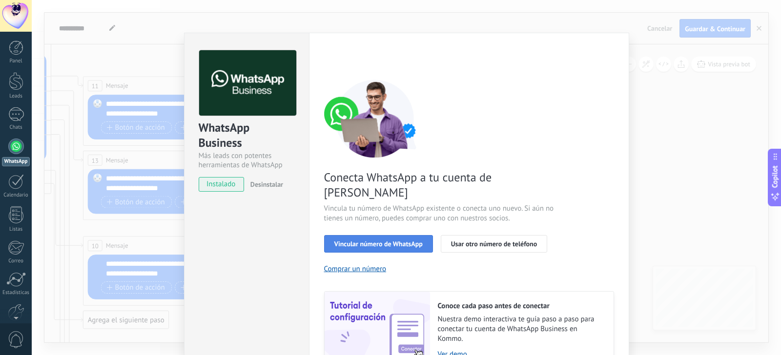
click at [405, 241] on span "Vincular número de WhatsApp" at bounding box center [378, 244] width 88 height 7
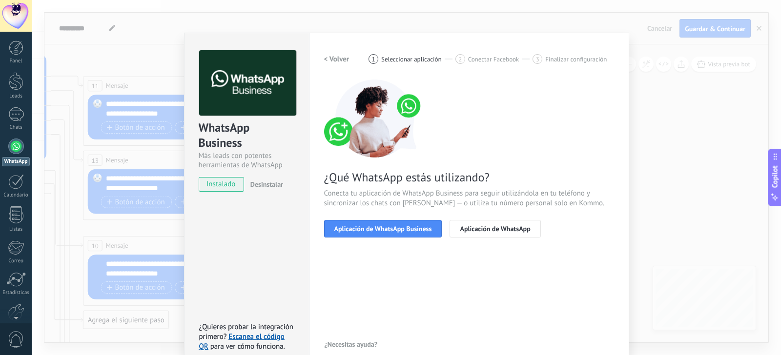
click at [742, 201] on div "WhatsApp Business Más leads con potentes herramientas de WhatsApp instalado Des…" at bounding box center [406, 177] width 749 height 355
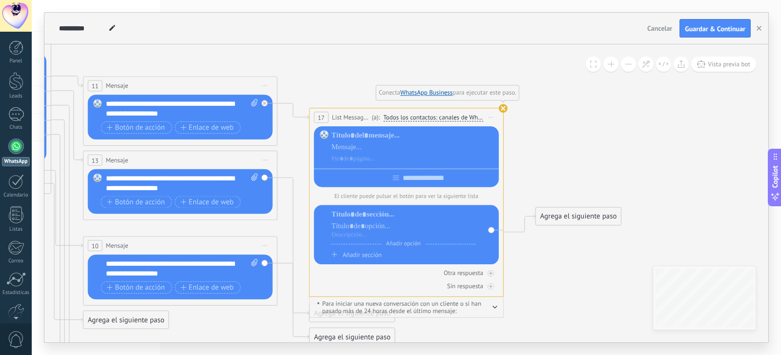
click at [500, 107] on use at bounding box center [503, 108] width 9 height 9
click at [504, 106] on use at bounding box center [503, 108] width 9 height 9
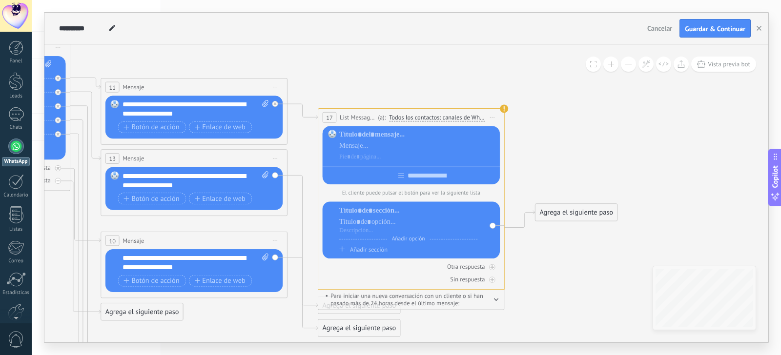
type input "*"
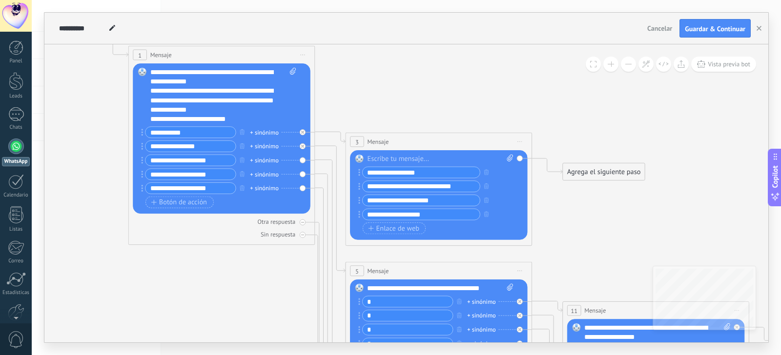
click at [301, 173] on div "Reemplazar Quitar Convertir a mensaje de voz Arrastre la imagen aquí para adjun…" at bounding box center [221, 138] width 177 height 150
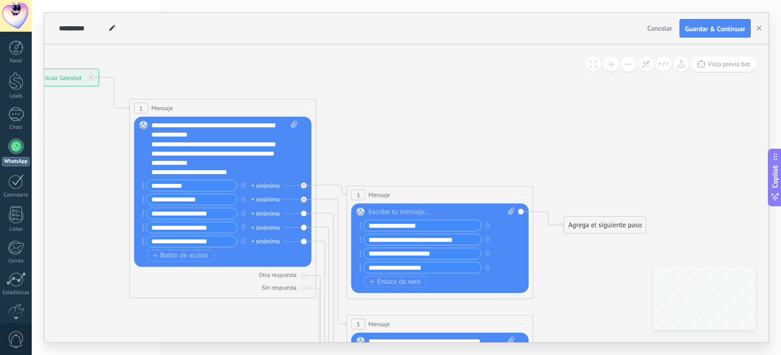
click at [304, 214] on div "Reemplazar Quitar Convertir a mensaje de voz Arrastre la imagen aquí para adjun…" at bounding box center [222, 192] width 177 height 150
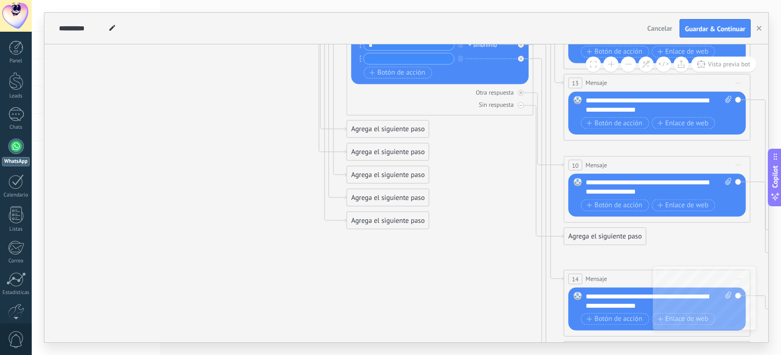
click at [361, 126] on div "Agrega el siguiente paso" at bounding box center [388, 130] width 82 height 16
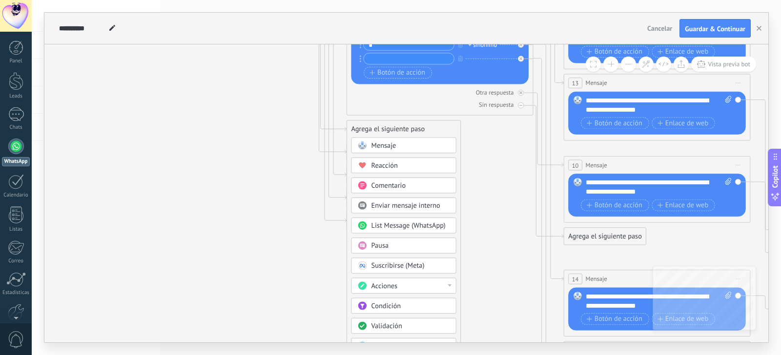
click at [374, 144] on span "Mensaje" at bounding box center [383, 145] width 25 height 9
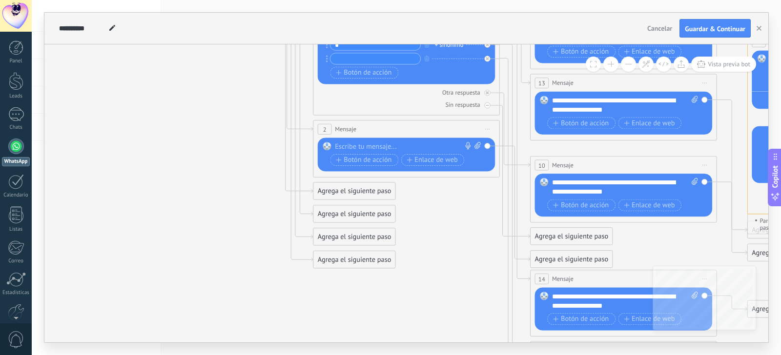
click at [346, 145] on div at bounding box center [404, 146] width 139 height 9
paste div
click at [375, 158] on span "Botón de acción" at bounding box center [364, 159] width 56 height 7
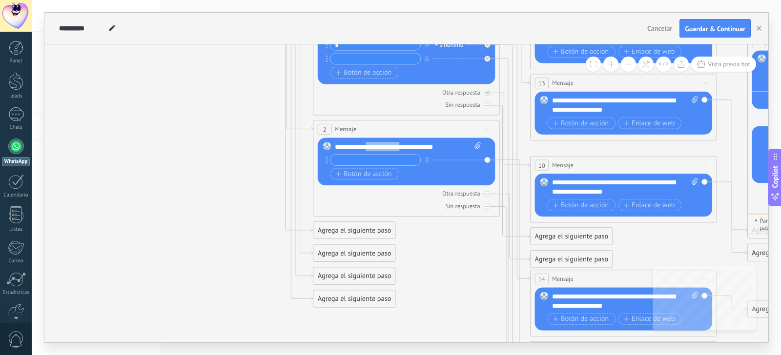
drag, startPoint x: 388, startPoint y: 146, endPoint x: 365, endPoint y: 146, distance: 22.9
click at [365, 146] on div "**********" at bounding box center [408, 146] width 146 height 9
copy div "**********"
click at [368, 158] on input "text" at bounding box center [375, 160] width 90 height 11
paste input "**********"
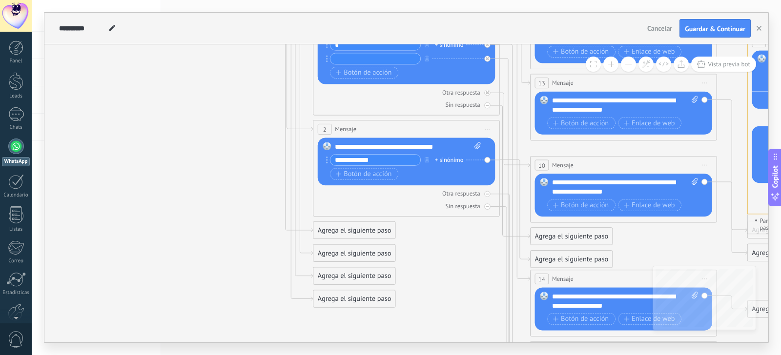
type input "**********"
drag, startPoint x: 435, startPoint y: 145, endPoint x: 406, endPoint y: 146, distance: 29.8
click at [406, 146] on div "**********" at bounding box center [408, 146] width 146 height 9
copy div "*********"
click at [367, 172] on span "Botón de acción" at bounding box center [364, 173] width 56 height 7
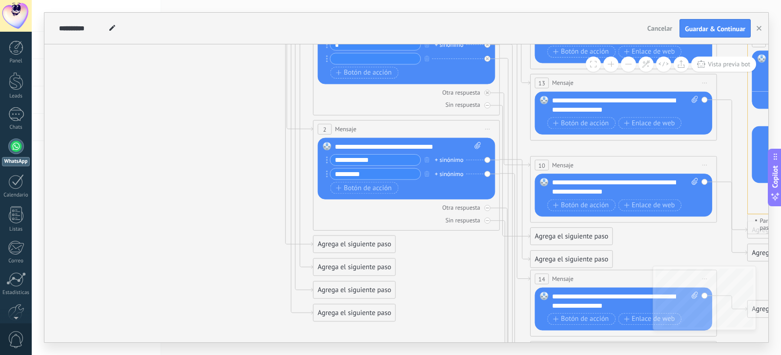
type input "*********"
drag, startPoint x: 455, startPoint y: 258, endPoint x: 448, endPoint y: 257, distance: 7.9
click at [456, 257] on icon at bounding box center [501, 132] width 1496 height 1299
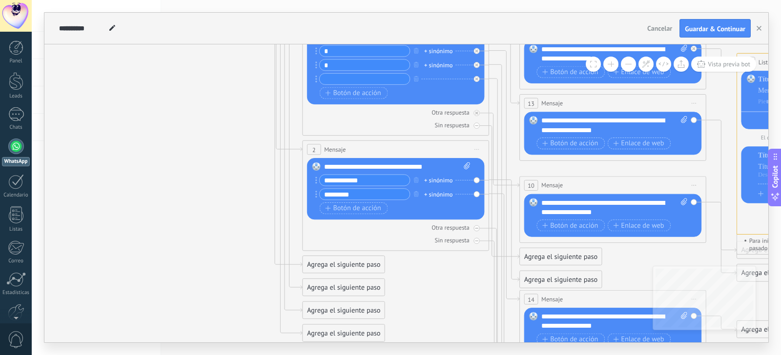
click at [535, 281] on div "Agrega el siguiente paso" at bounding box center [561, 280] width 82 height 16
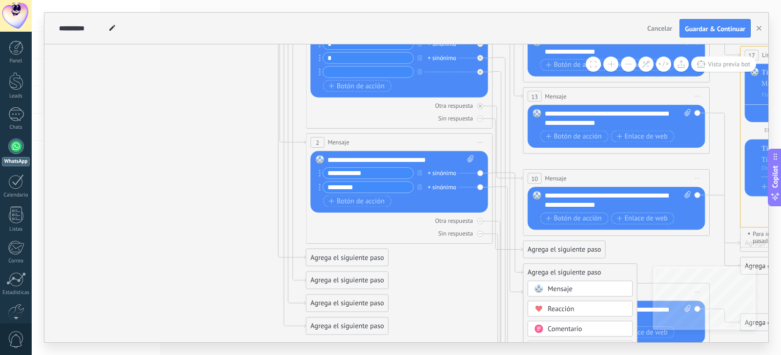
click at [568, 290] on span "Mensaje" at bounding box center [560, 289] width 25 height 9
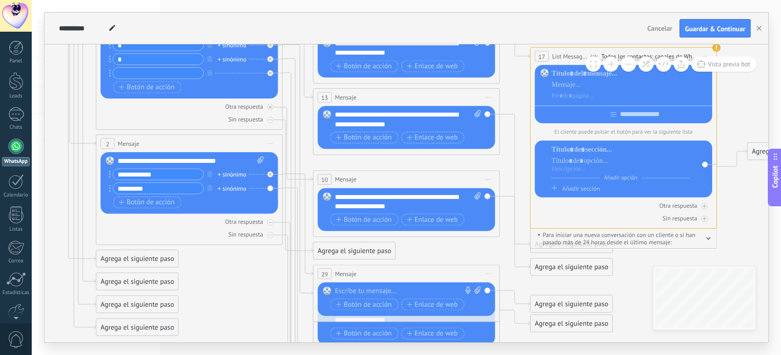
click at [361, 289] on div at bounding box center [404, 291] width 139 height 9
paste div
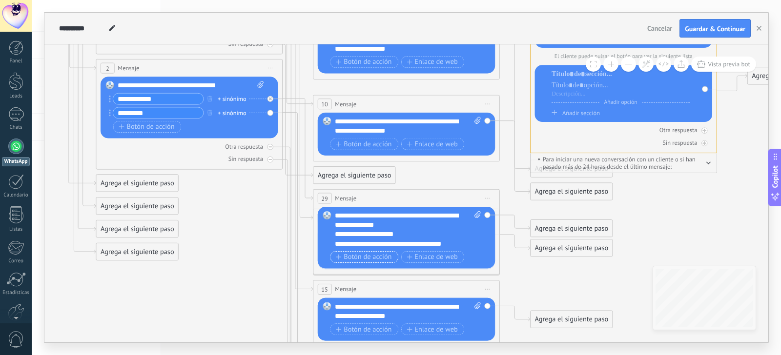
click at [377, 256] on span "Botón de acción" at bounding box center [364, 256] width 56 height 7
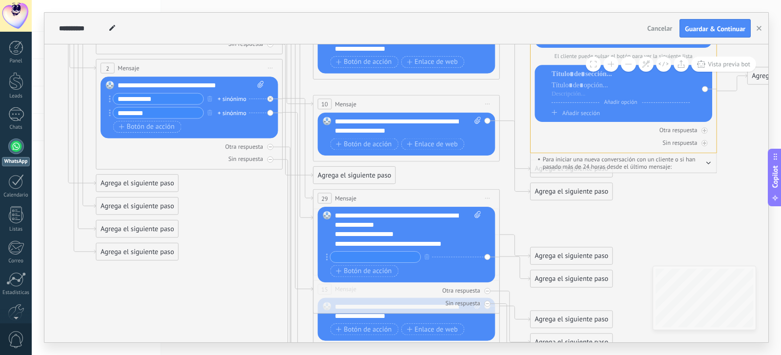
click at [306, 301] on icon at bounding box center [284, 62] width 1496 height 1281
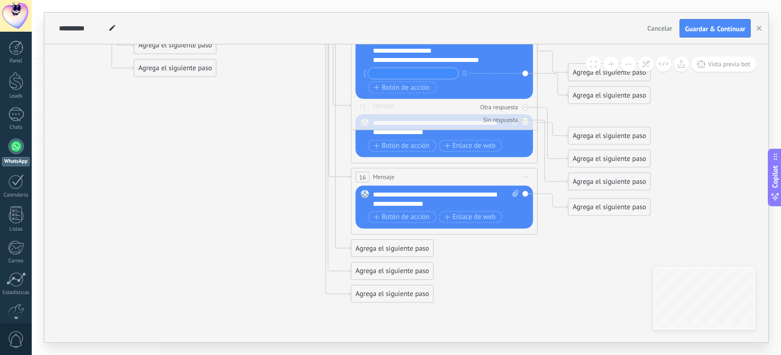
click at [354, 246] on div "Agrega el siguiente paso" at bounding box center [392, 249] width 82 height 16
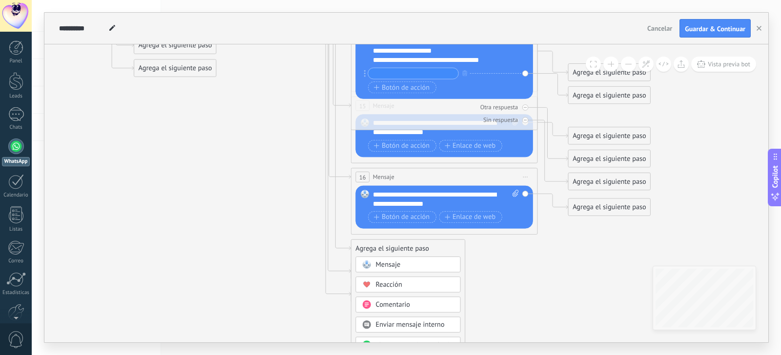
click at [389, 265] on span "Mensaje" at bounding box center [387, 265] width 25 height 9
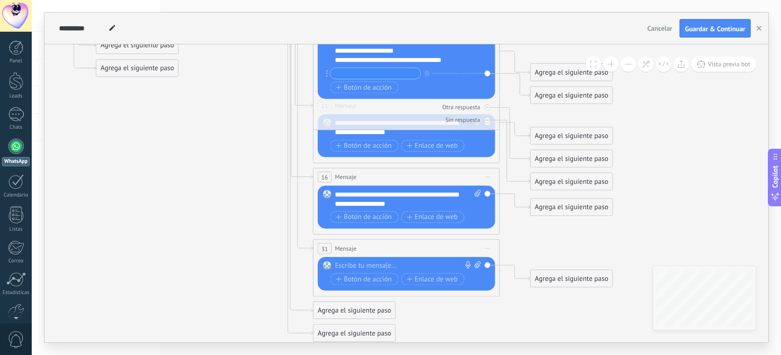
click at [389, 265] on div at bounding box center [404, 266] width 139 height 9
paste div
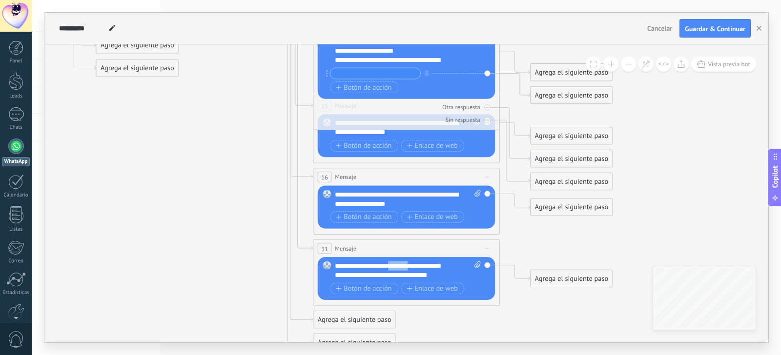
drag, startPoint x: 414, startPoint y: 266, endPoint x: 394, endPoint y: 267, distance: 20.0
click at [394, 267] on div "**********" at bounding box center [408, 271] width 146 height 19
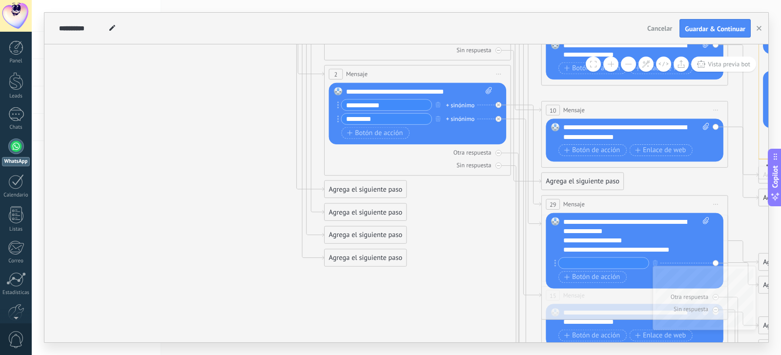
click at [339, 254] on div "Agrega el siguiente paso" at bounding box center [366, 258] width 82 height 16
click at [356, 271] on span "Mensaje" at bounding box center [361, 274] width 25 height 9
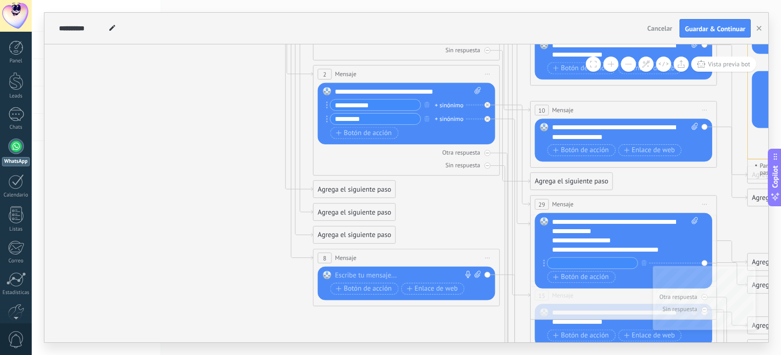
click at [367, 274] on div at bounding box center [404, 275] width 139 height 9
paste div
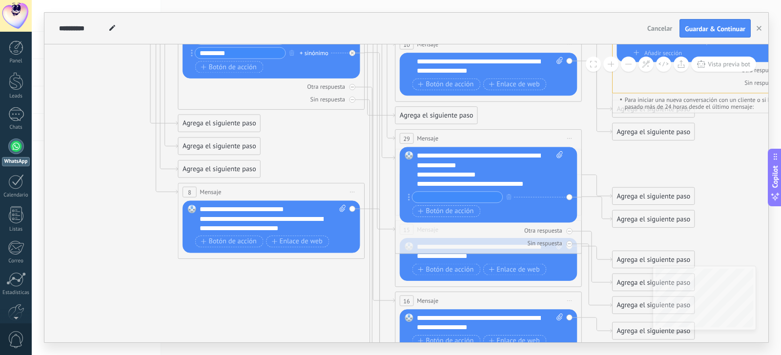
click at [325, 289] on icon at bounding box center [366, 38] width 1496 height 1352
